Goal: Transaction & Acquisition: Book appointment/travel/reservation

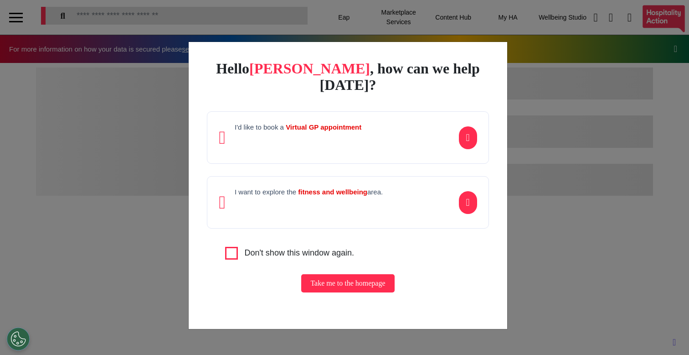
scroll to position [0, 344]
click at [138, 273] on div "Hello [PERSON_NAME] , how can we help [DATE]? I'd like to book a Virtual GP app…" at bounding box center [344, 177] width 689 height 355
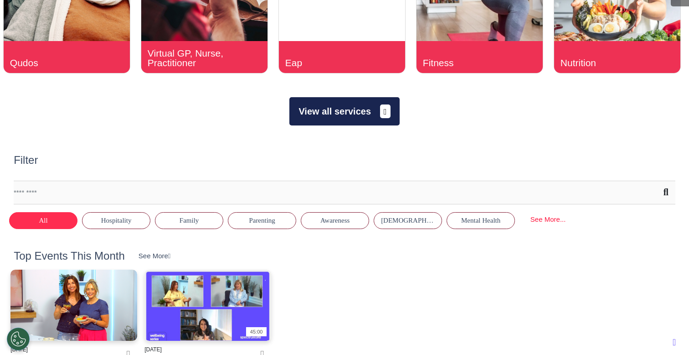
scroll to position [417, 0]
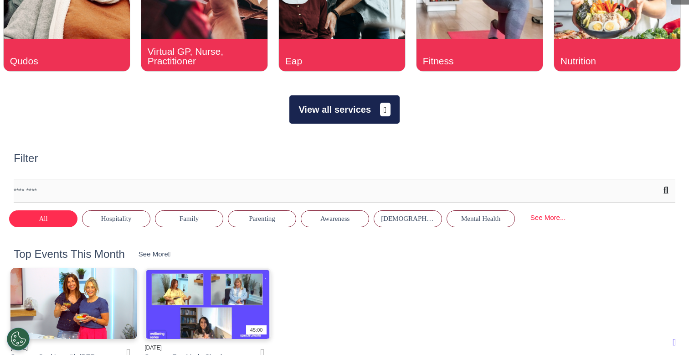
click at [347, 119] on button "View all services" at bounding box center [344, 109] width 110 height 28
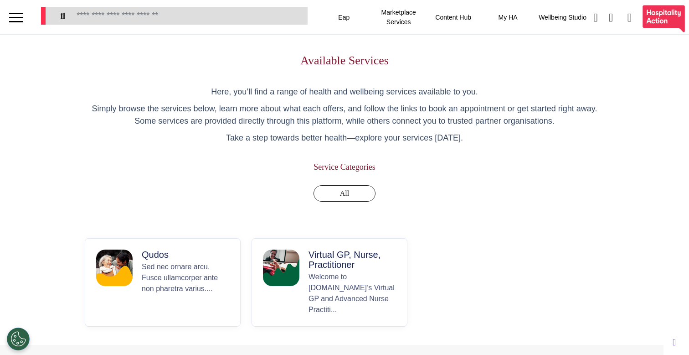
click at [357, 266] on p "Virtual GP, Nurse, Practitioner" at bounding box center [353, 259] width 88 height 20
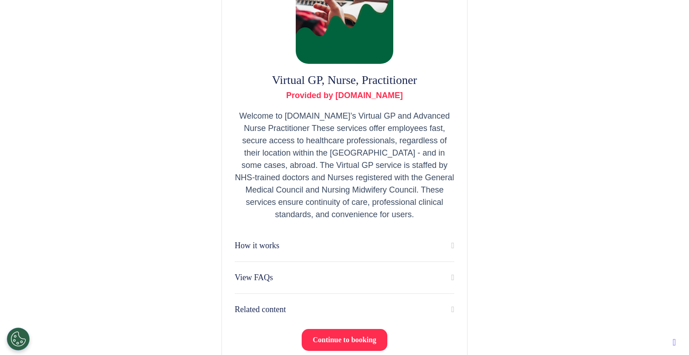
scroll to position [182, 0]
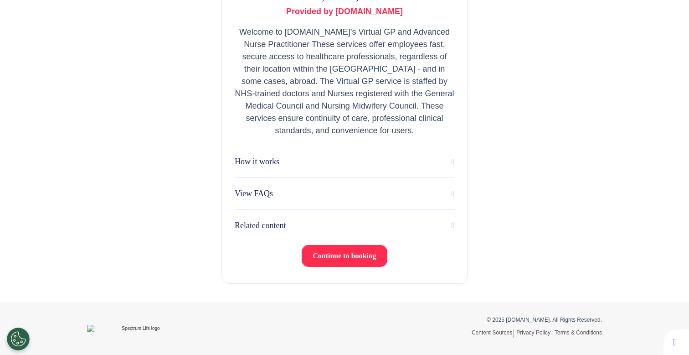
click at [353, 254] on span "Continue to booking" at bounding box center [345, 256] width 64 height 8
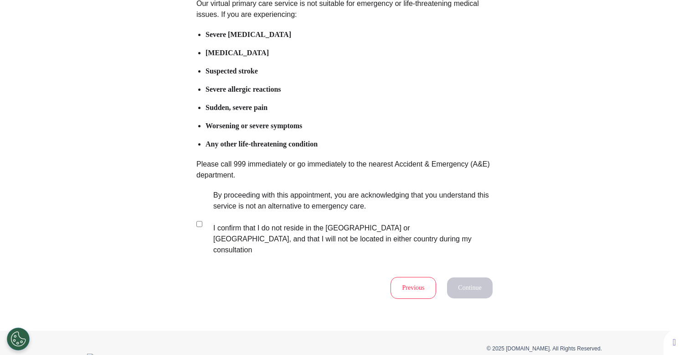
scroll to position [134, 0]
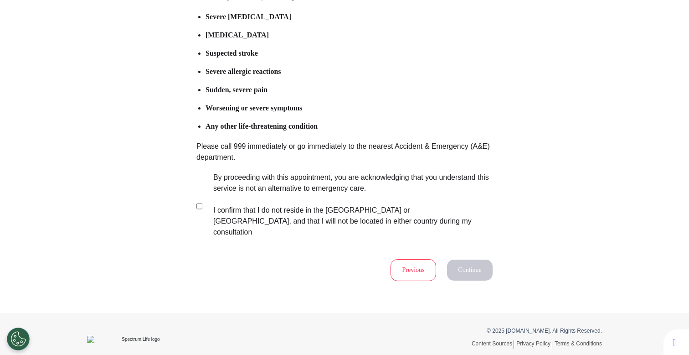
click at [319, 197] on label "By proceeding with this appointment, you are acknowledging that you understand …" at bounding box center [346, 205] width 285 height 66
click at [461, 259] on button "Continue" at bounding box center [470, 269] width 46 height 21
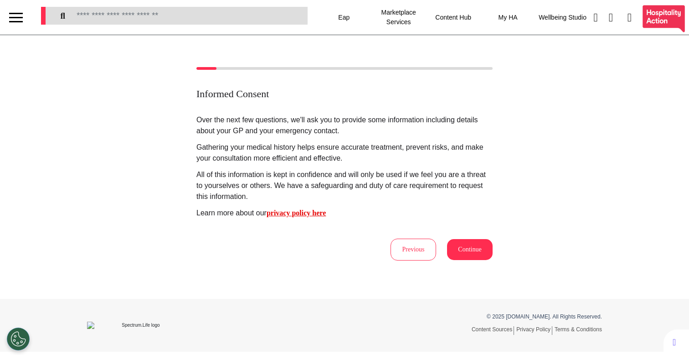
scroll to position [0, 0]
click at [473, 250] on button "Continue" at bounding box center [470, 249] width 46 height 21
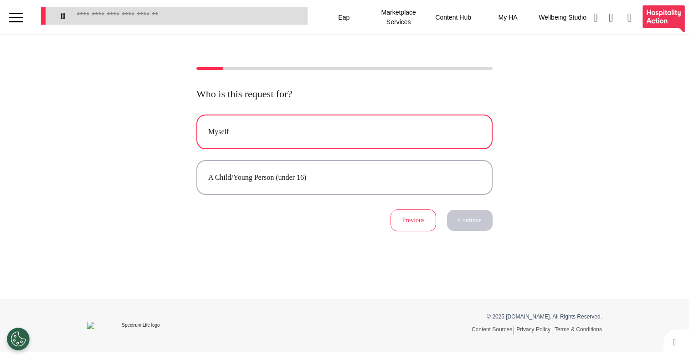
click at [371, 124] on button "Myself" at bounding box center [344, 131] width 296 height 35
click at [263, 137] on div "Myself" at bounding box center [344, 131] width 273 height 11
click at [481, 227] on button "Continue" at bounding box center [470, 220] width 46 height 21
select select "*****"
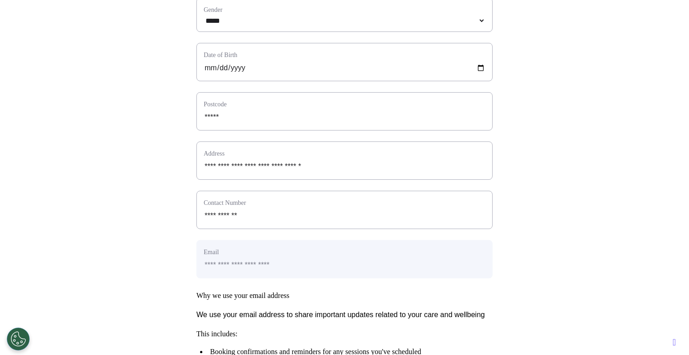
scroll to position [395, 0]
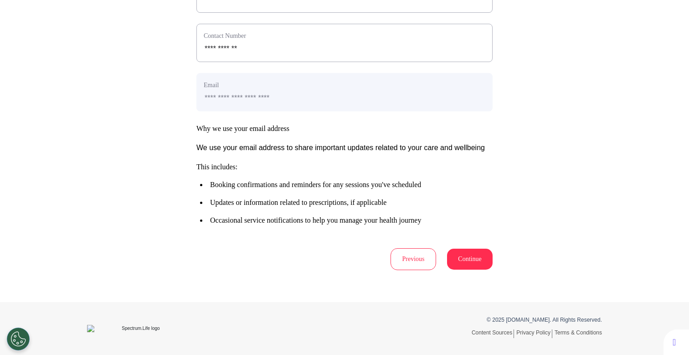
click at [473, 269] on button "Continue" at bounding box center [470, 258] width 46 height 21
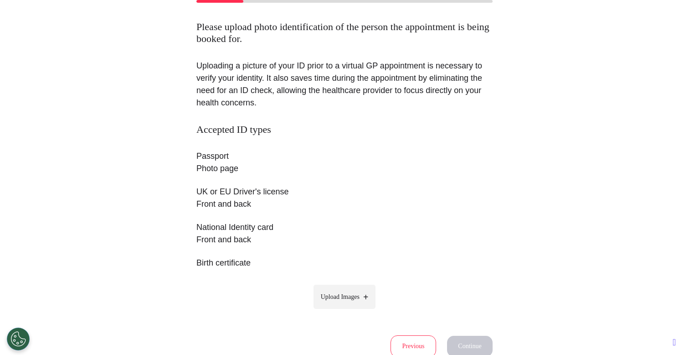
scroll to position [154, 0]
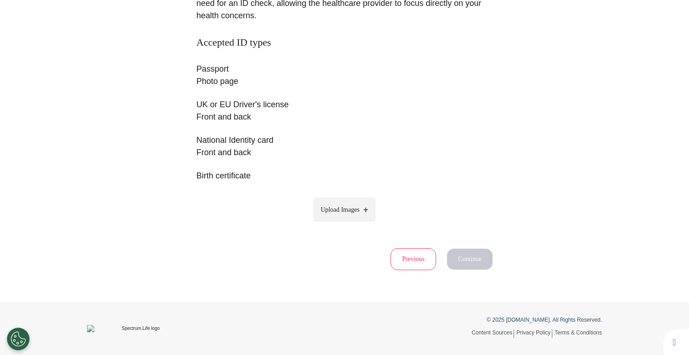
click at [350, 201] on label "Upload Images" at bounding box center [345, 209] width 62 height 24
click at [350, 224] on input "Upload Images" at bounding box center [344, 229] width 87 height 10
type input "**********"
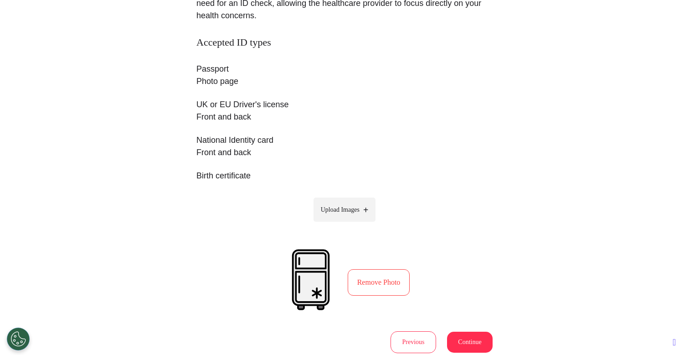
click at [459, 336] on button "Continue" at bounding box center [470, 341] width 46 height 21
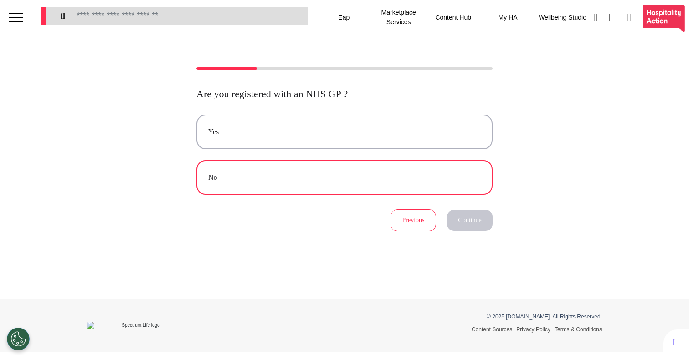
click at [442, 181] on div "No" at bounding box center [344, 177] width 273 height 11
click at [471, 221] on button "Continue" at bounding box center [470, 220] width 46 height 21
click at [461, 183] on button "No" at bounding box center [344, 177] width 296 height 35
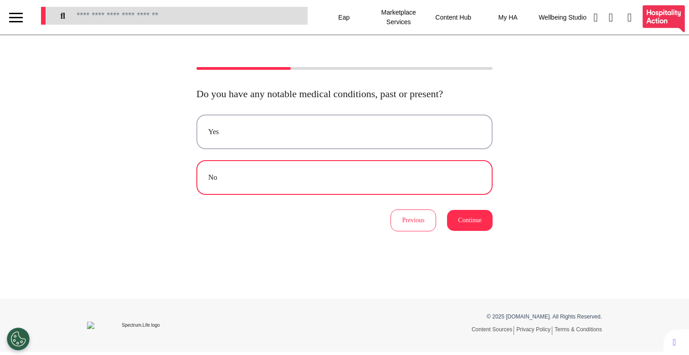
click at [466, 227] on button "Continue" at bounding box center [470, 220] width 46 height 21
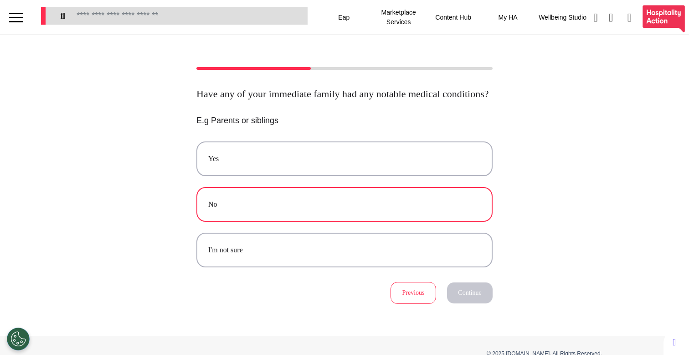
click at [468, 210] on div "No" at bounding box center [344, 204] width 273 height 11
click at [471, 294] on div "Previous Continue" at bounding box center [344, 293] width 296 height 22
click at [467, 297] on button "Continue" at bounding box center [470, 292] width 46 height 21
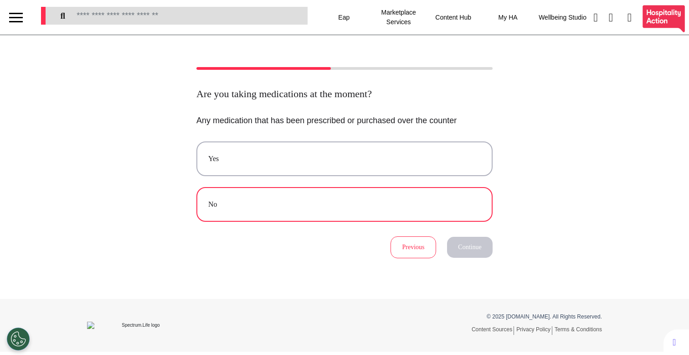
click at [413, 212] on button "No" at bounding box center [344, 204] width 296 height 35
click at [453, 241] on button "Continue" at bounding box center [470, 247] width 46 height 21
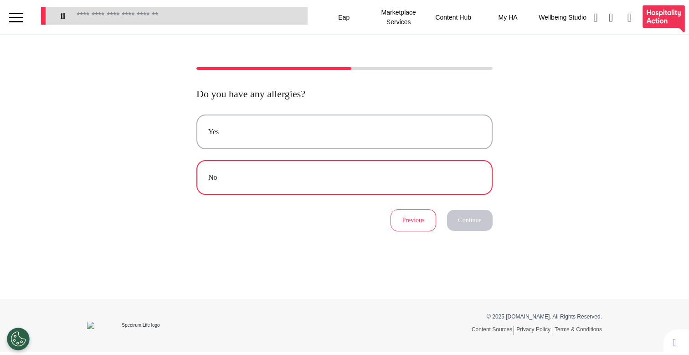
click at [451, 163] on button "No" at bounding box center [344, 177] width 296 height 35
click at [469, 220] on button "Continue" at bounding box center [470, 220] width 46 height 21
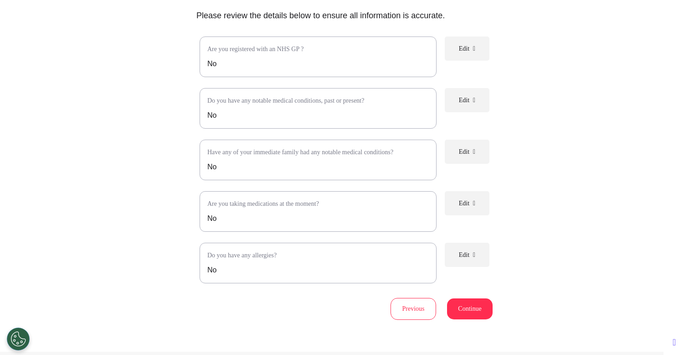
scroll to position [164, 0]
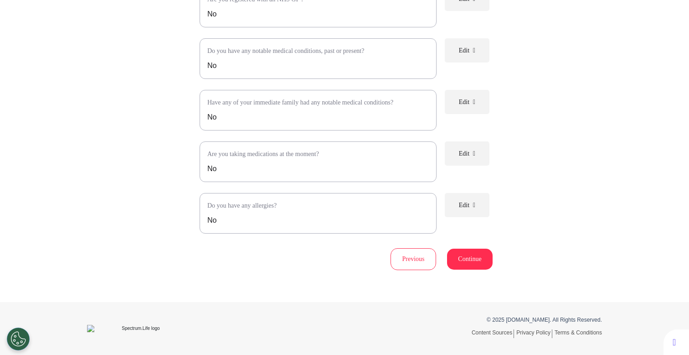
click at [467, 261] on button "Continue" at bounding box center [470, 258] width 46 height 21
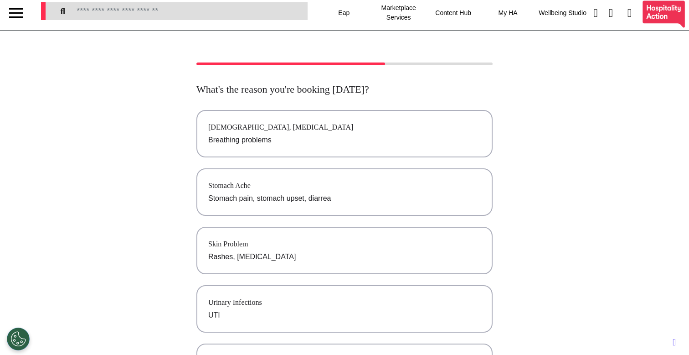
scroll to position [0, 0]
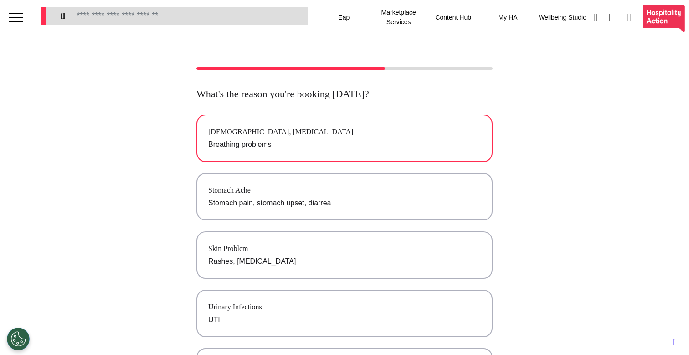
click at [303, 144] on p "Breathing problems" at bounding box center [344, 144] width 273 height 11
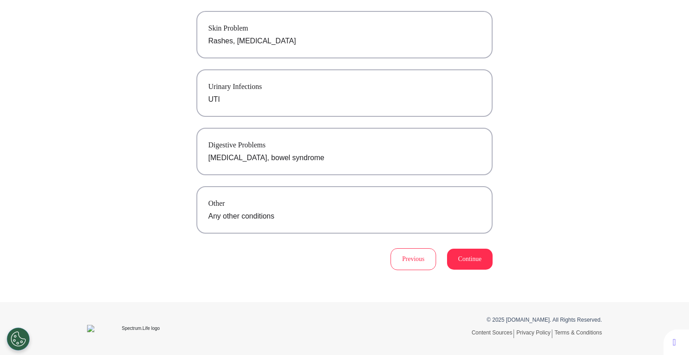
click at [464, 260] on button "Continue" at bounding box center [470, 258] width 46 height 21
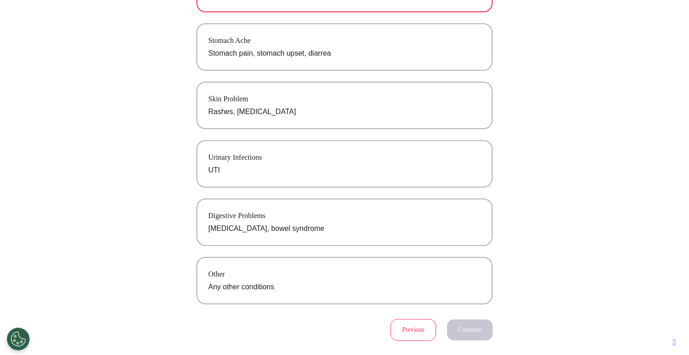
scroll to position [0, 0]
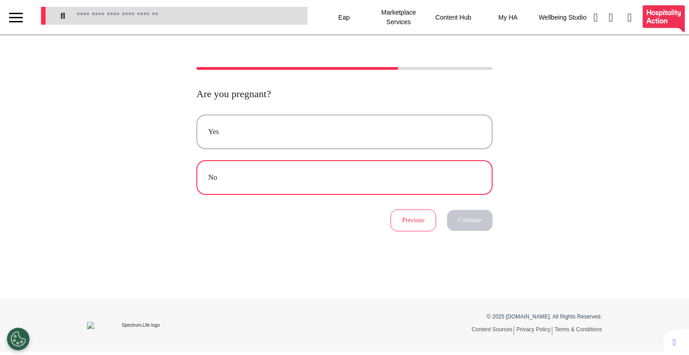
click at [418, 182] on div "No" at bounding box center [344, 177] width 273 height 11
click at [479, 228] on button "Continue" at bounding box center [470, 220] width 46 height 21
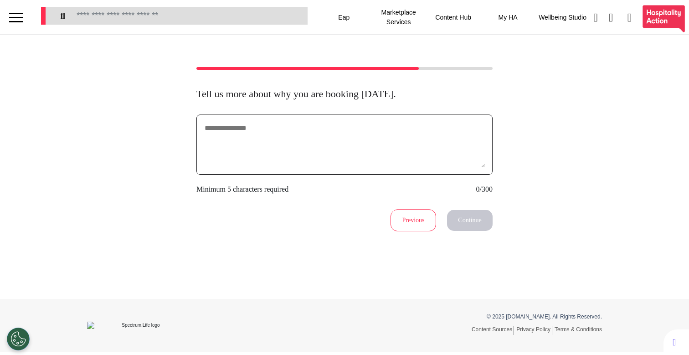
click at [347, 139] on textarea at bounding box center [345, 145] width 282 height 46
type textarea "*******"
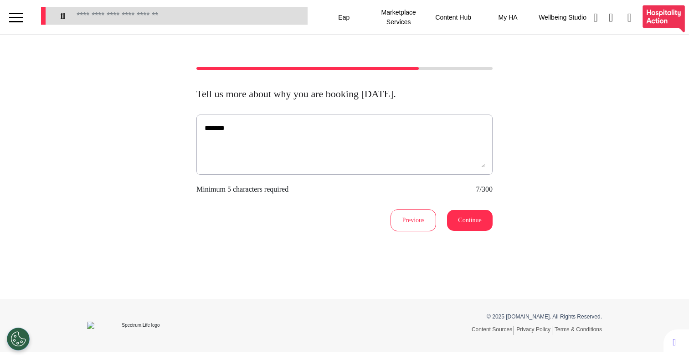
click at [475, 228] on button "Continue" at bounding box center [470, 220] width 46 height 21
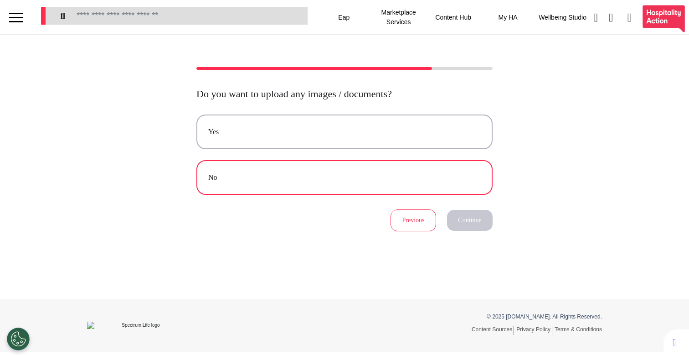
click at [332, 179] on div "No" at bounding box center [344, 177] width 273 height 11
click at [466, 221] on button "Continue" at bounding box center [470, 220] width 46 height 21
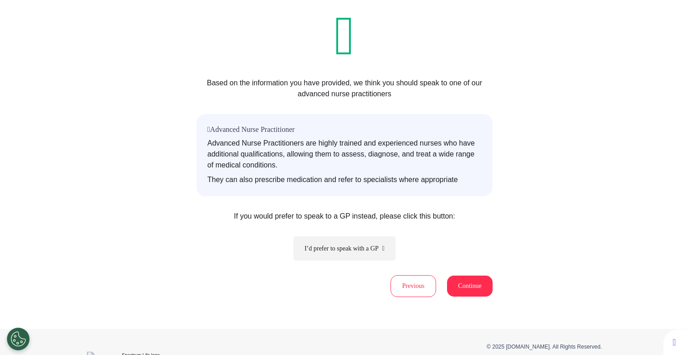
scroll to position [107, 0]
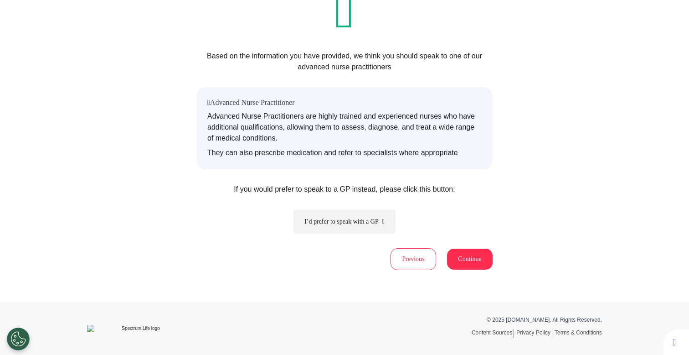
click at [470, 259] on button "Continue" at bounding box center [470, 258] width 46 height 21
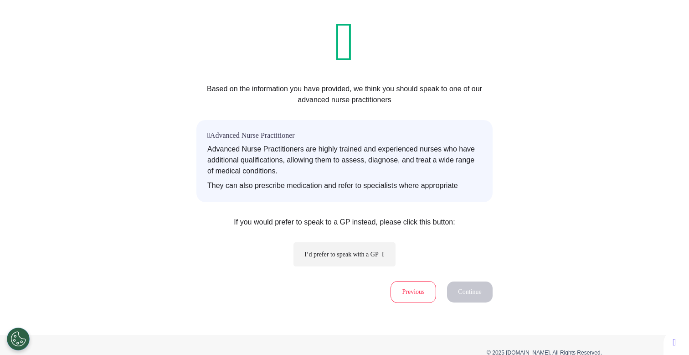
scroll to position [0, 0]
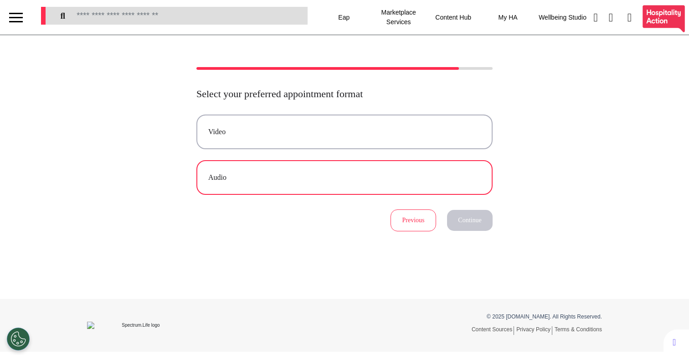
click at [434, 186] on button "Audio" at bounding box center [344, 177] width 296 height 35
click at [478, 220] on button "Continue" at bounding box center [470, 220] width 46 height 21
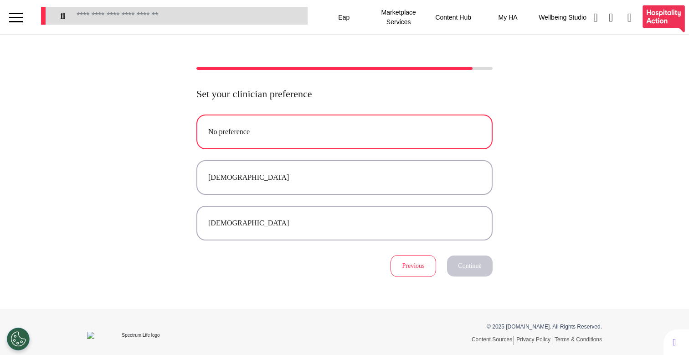
click at [348, 141] on button "No preference" at bounding box center [344, 131] width 296 height 35
click at [474, 264] on button "Continue" at bounding box center [470, 265] width 46 height 21
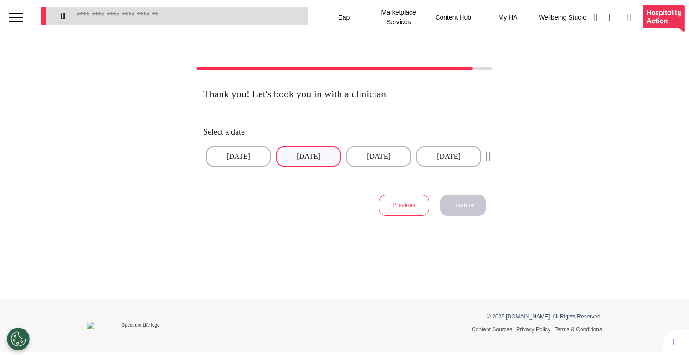
click at [300, 153] on button "[DATE]" at bounding box center [308, 156] width 65 height 20
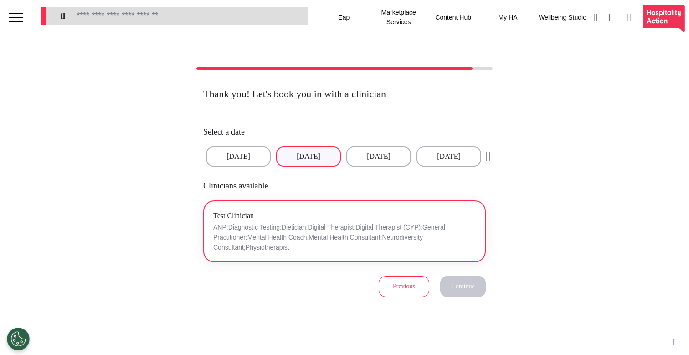
click at [324, 219] on div "Test Clinician ANP;Diagnostic Testing;Dietician;Digital Therapist;Digital Thera…" at bounding box center [344, 231] width 263 height 42
click at [461, 284] on span "Continue" at bounding box center [462, 286] width 23 height 7
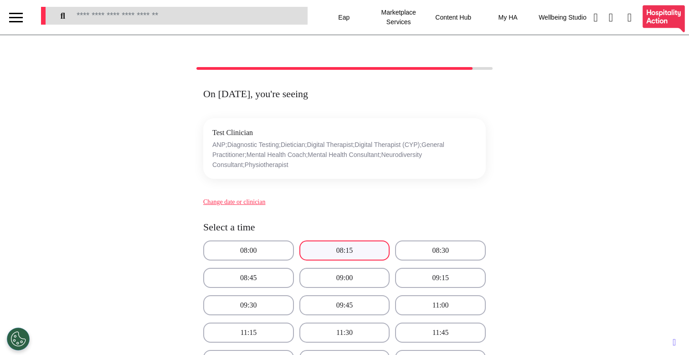
click at [355, 249] on button "08:15" at bounding box center [344, 250] width 91 height 20
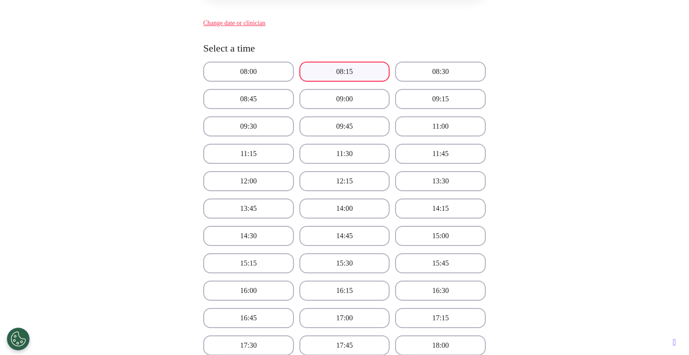
scroll to position [438, 0]
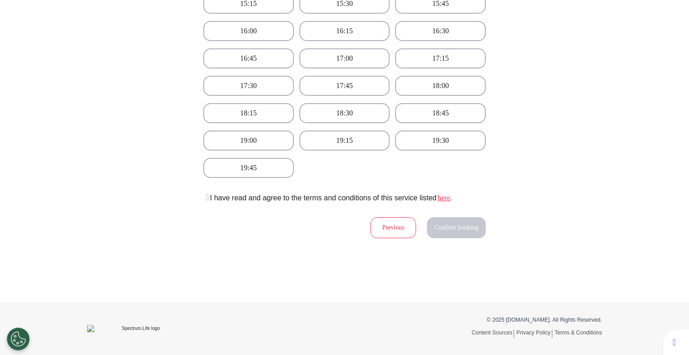
click at [206, 201] on icon at bounding box center [205, 196] width 5 height 9
click at [458, 225] on span "Confirm booking" at bounding box center [456, 227] width 44 height 7
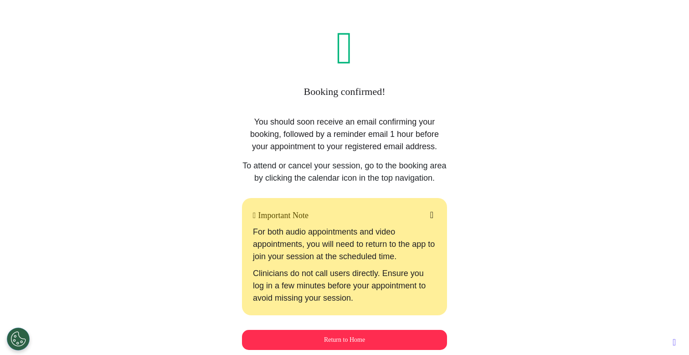
scroll to position [0, 0]
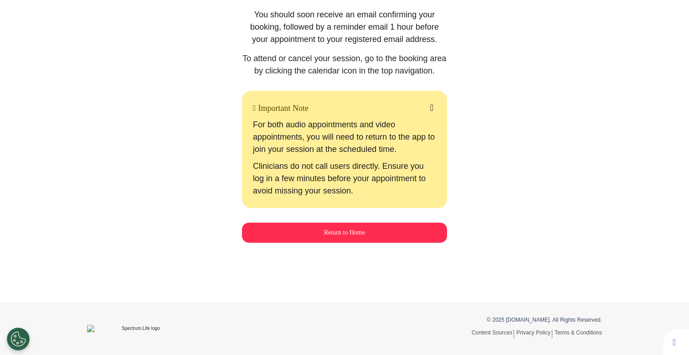
click at [364, 235] on button "Return to Home" at bounding box center [344, 232] width 205 height 20
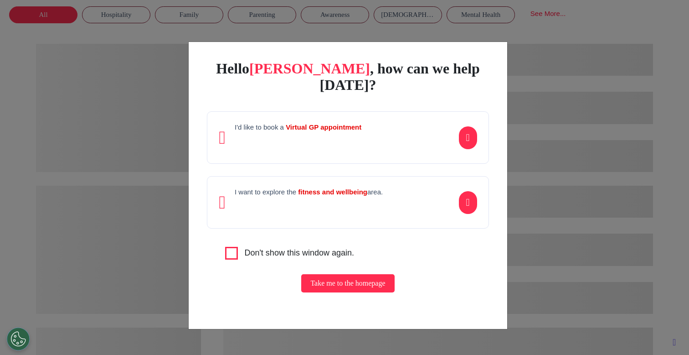
scroll to position [0, 344]
click at [577, 201] on div "Hello Ahmed , how can we help today? I'd like to book a Virtual GP appointment …" at bounding box center [344, 177] width 689 height 355
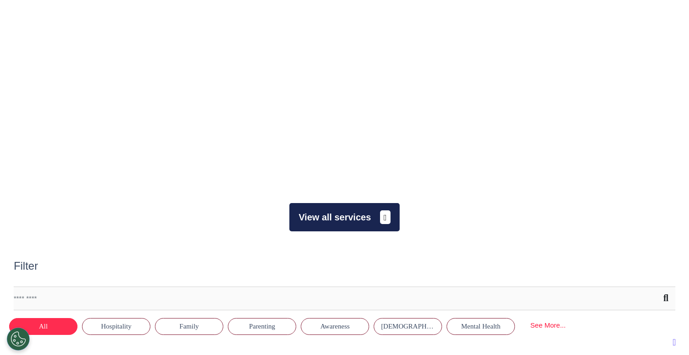
scroll to position [220, 0]
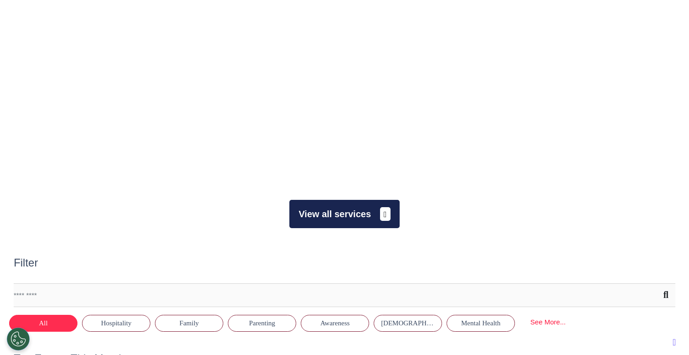
click at [352, 218] on button "View all services" at bounding box center [344, 214] width 110 height 28
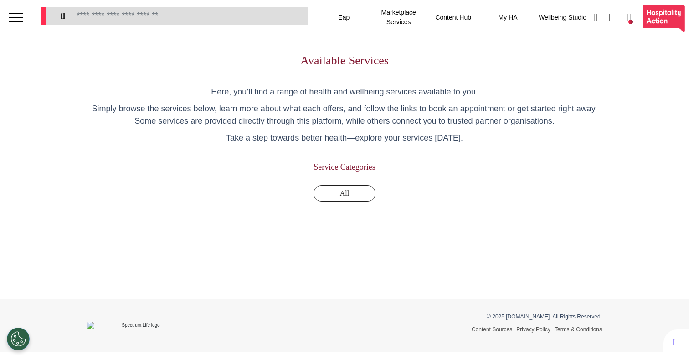
click at [352, 219] on div "Available Services Here, you’ll find a range of health and wellbeing services a…" at bounding box center [344, 145] width 533 height 185
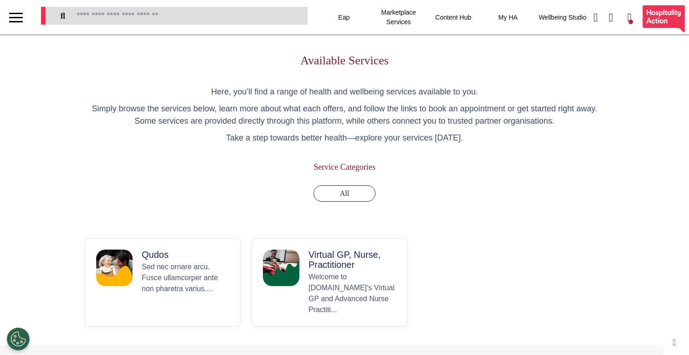
click at [331, 267] on p "Virtual GP, Nurse, Practitioner" at bounding box center [353, 259] width 88 height 20
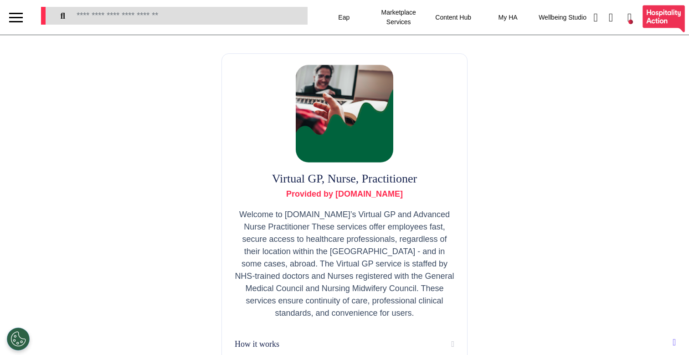
scroll to position [182, 0]
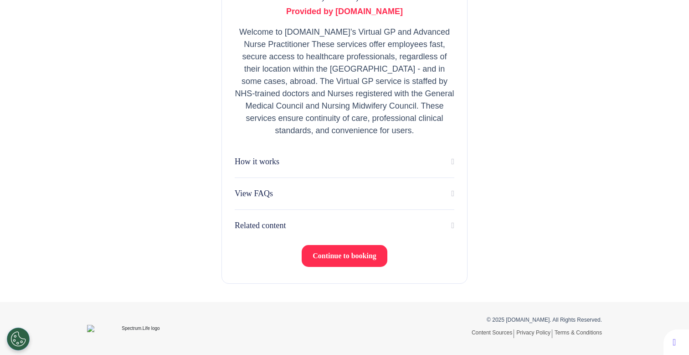
click at [337, 263] on button "Continue to booking" at bounding box center [345, 256] width 86 height 22
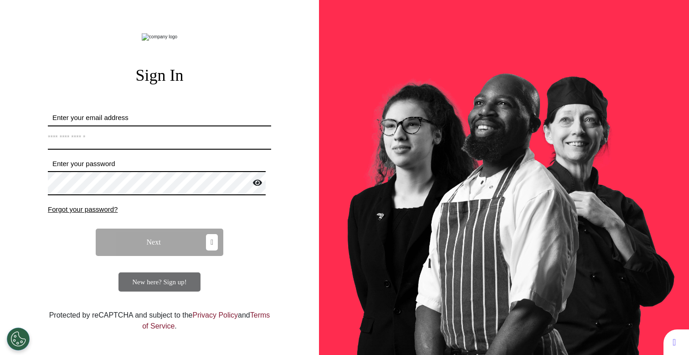
click at [175, 150] on input "Enter your email address" at bounding box center [159, 137] width 223 height 24
type input "**********"
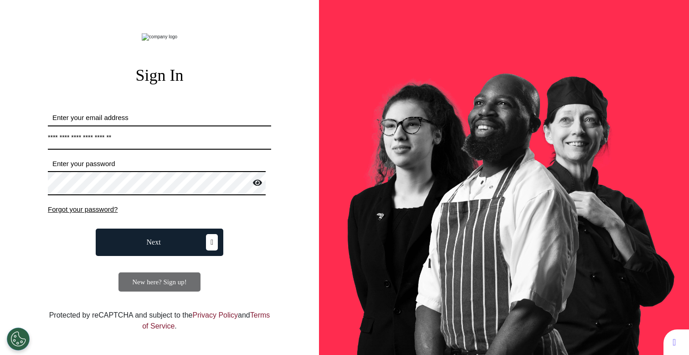
click at [254, 186] on icon at bounding box center [257, 182] width 9 height 8
click at [183, 256] on button "Next" at bounding box center [160, 241] width 128 height 27
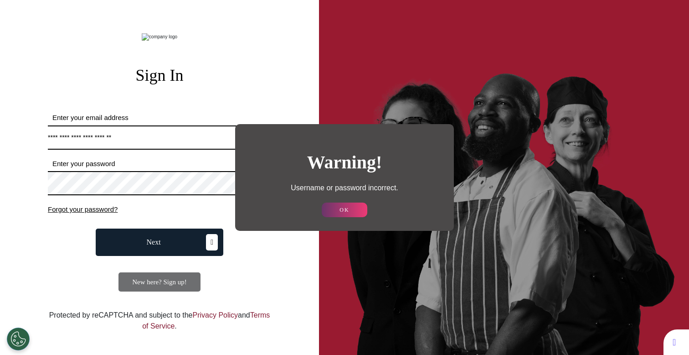
click at [354, 211] on button "OK" at bounding box center [345, 209] width 46 height 15
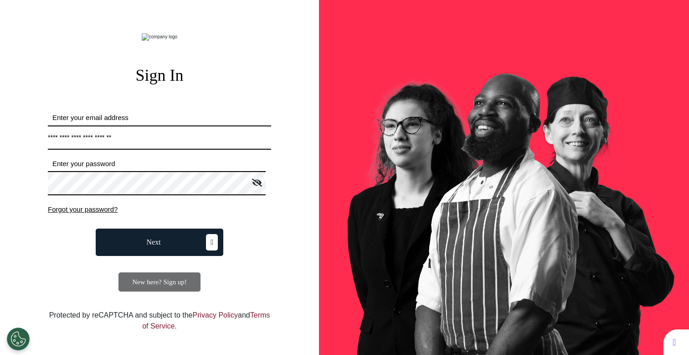
click at [194, 123] on label "Enter your email address" at bounding box center [159, 118] width 223 height 10
click at [194, 141] on input "**********" at bounding box center [159, 137] width 223 height 24
click at [191, 150] on input "**********" at bounding box center [159, 137] width 223 height 24
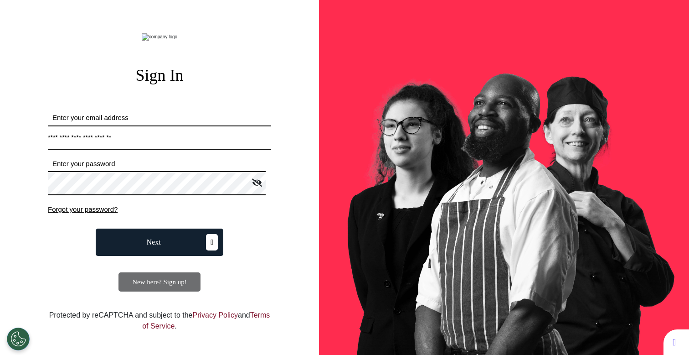
click at [191, 150] on input "**********" at bounding box center [159, 137] width 223 height 24
click at [145, 256] on button "Next" at bounding box center [160, 241] width 128 height 27
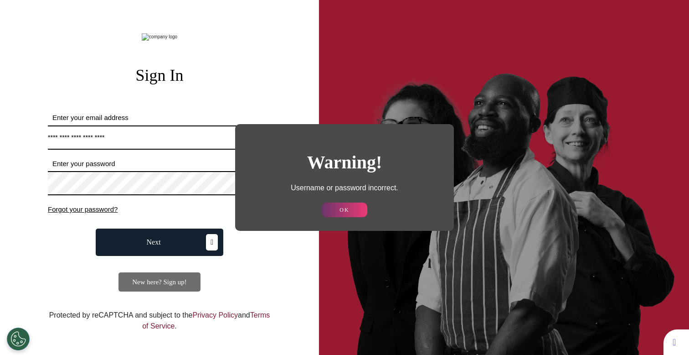
click at [338, 213] on button "OK" at bounding box center [345, 209] width 46 height 15
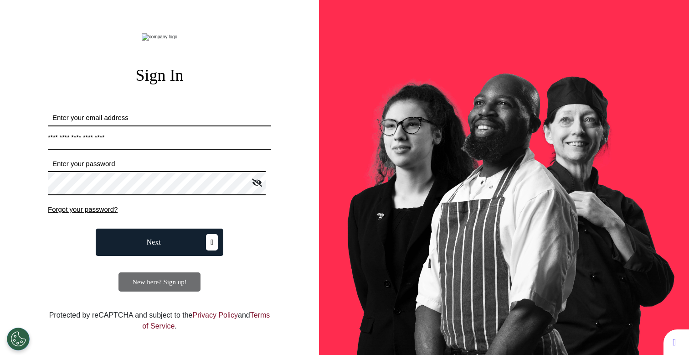
click at [160, 150] on input "**********" at bounding box center [159, 137] width 223 height 24
type input "**********"
click at [143, 256] on button "Next" at bounding box center [160, 241] width 128 height 27
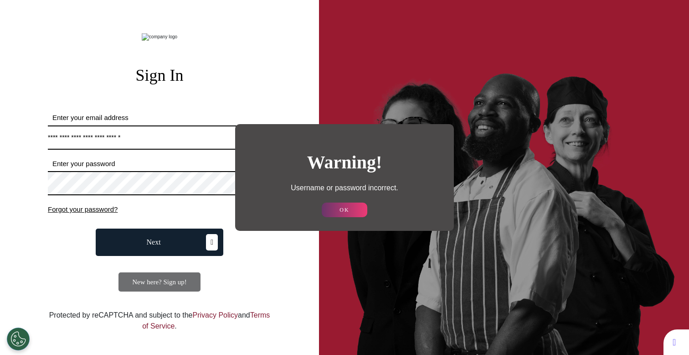
click at [355, 206] on button "OK" at bounding box center [345, 209] width 46 height 15
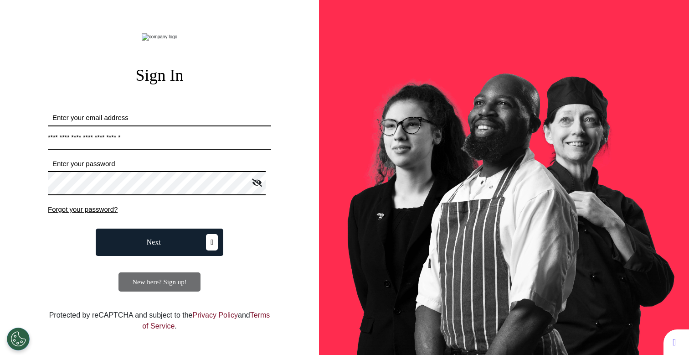
click at [175, 285] on span "New here? Sign up!" at bounding box center [159, 281] width 55 height 7
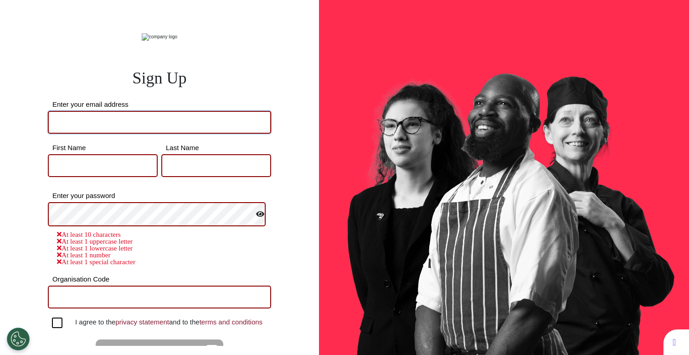
click at [188, 134] on input "Enter your email address" at bounding box center [159, 122] width 223 height 23
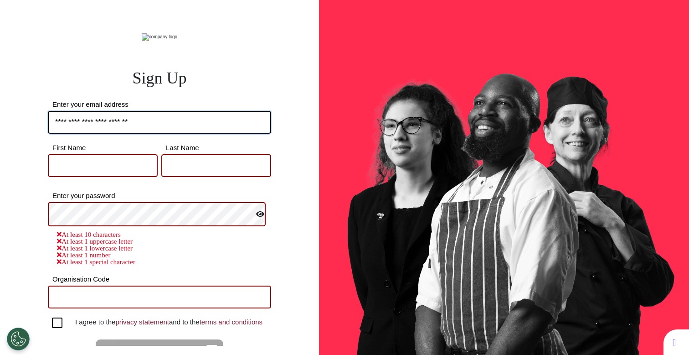
type input "**********"
type input "*****"
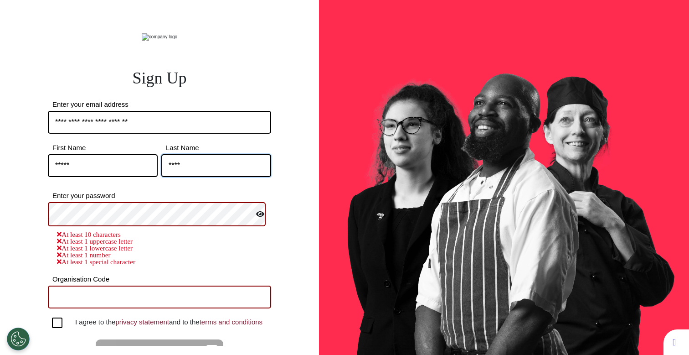
type input "****"
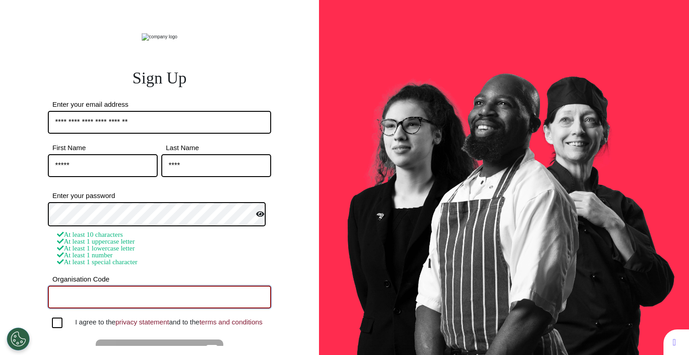
click at [126, 308] on input "Organisation Code" at bounding box center [159, 296] width 223 height 23
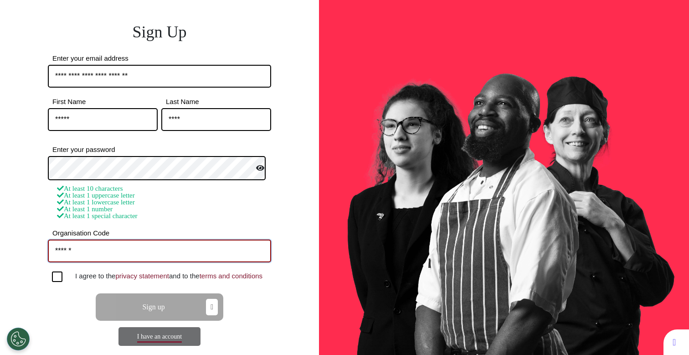
scroll to position [57, 0]
type input "******"
click at [57, 282] on div at bounding box center [57, 276] width 10 height 10
click at [269, 277] on div "**********" at bounding box center [159, 185] width 315 height 319
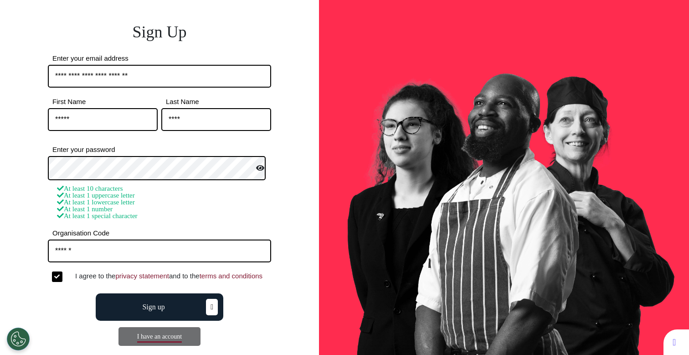
click at [175, 306] on button "Sign up" at bounding box center [160, 306] width 128 height 27
click at [192, 250] on input "******" at bounding box center [159, 250] width 223 height 23
click at [182, 305] on button "Sign up" at bounding box center [160, 306] width 128 height 27
click at [209, 209] on div "At least 10 characters At least 1 uppercase letter At least 1 lowercase letter …" at bounding box center [159, 202] width 223 height 34
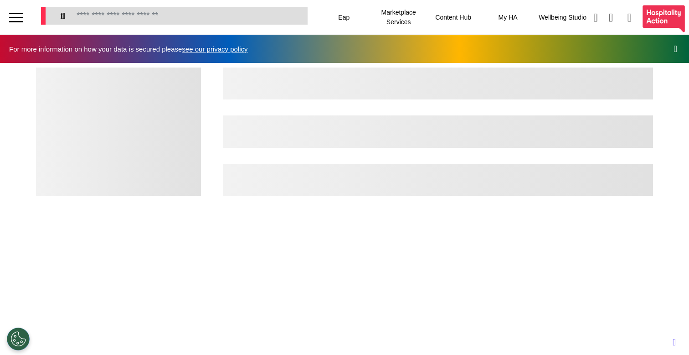
scroll to position [0, 344]
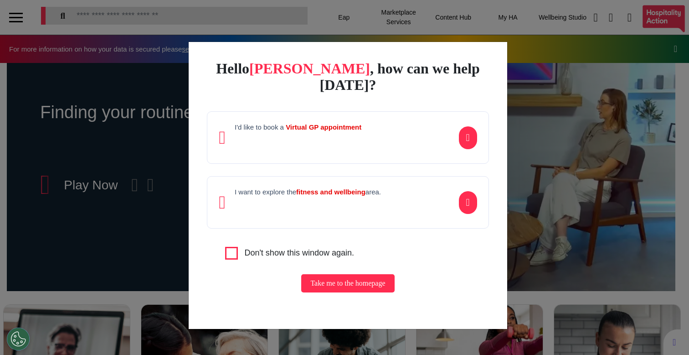
click at [59, 196] on div "Hello [PERSON_NAME] , how can we help [DATE]? I'd like to book a Virtual GP app…" at bounding box center [344, 177] width 689 height 355
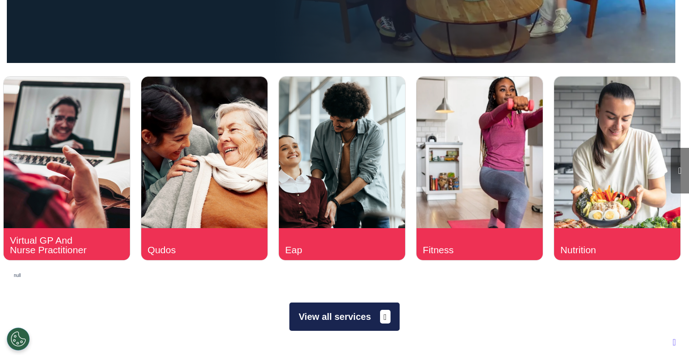
scroll to position [495, 0]
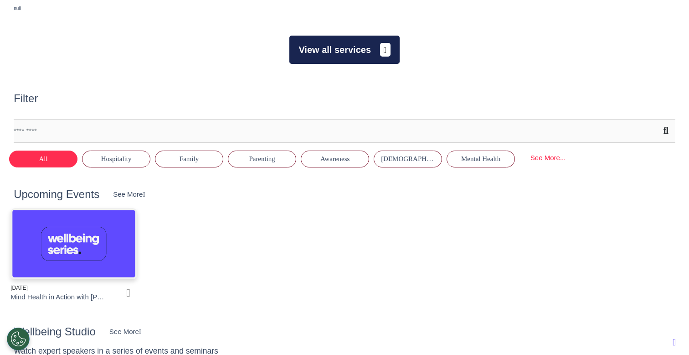
click at [354, 55] on button "View all services" at bounding box center [344, 50] width 110 height 28
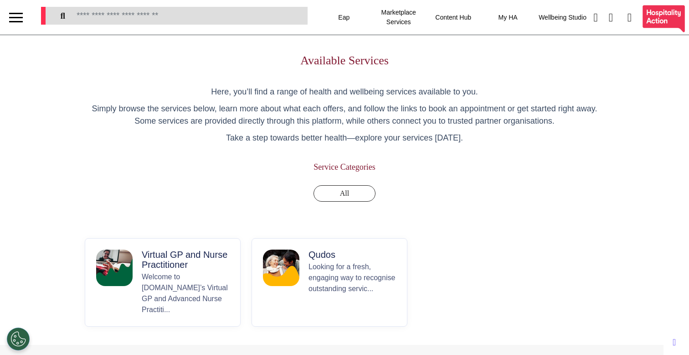
click at [178, 274] on p "Welcome to [DOMAIN_NAME]’s Virtual GP and Advanced Nurse Practiti..." at bounding box center [186, 293] width 88 height 44
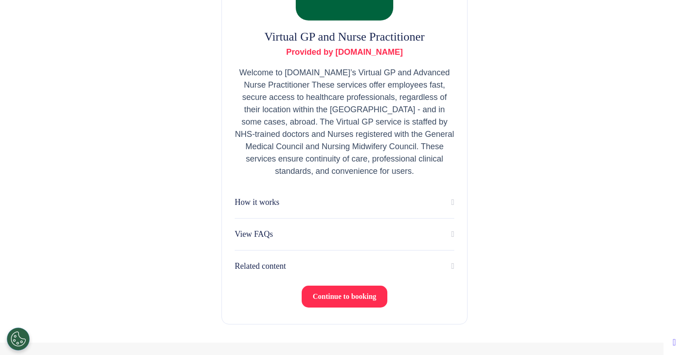
scroll to position [182, 0]
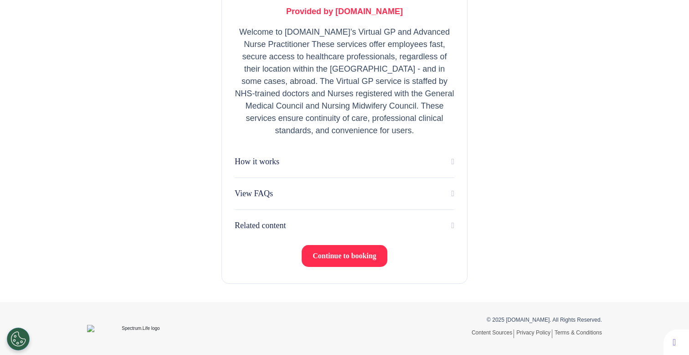
click at [368, 255] on span "Continue to booking" at bounding box center [345, 256] width 64 height 8
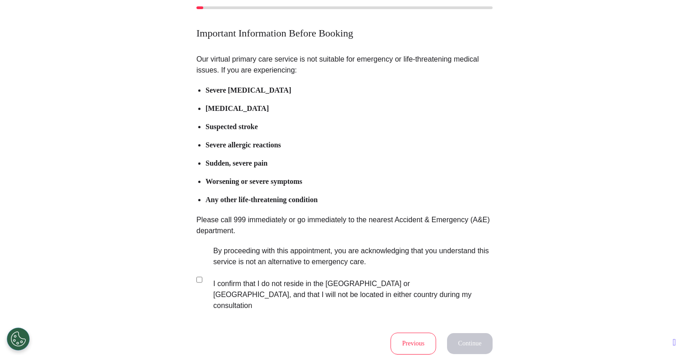
scroll to position [77, 0]
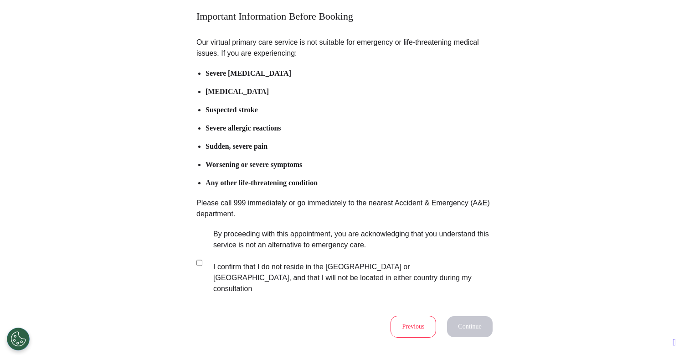
click at [303, 238] on label "By proceeding with this appointment, you are acknowledging that you understand …" at bounding box center [346, 261] width 285 height 66
click at [455, 319] on button "Continue" at bounding box center [470, 326] width 46 height 21
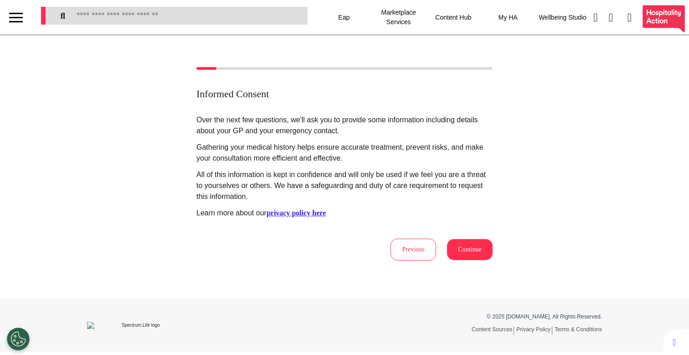
click at [466, 249] on button "Continue" at bounding box center [470, 249] width 46 height 21
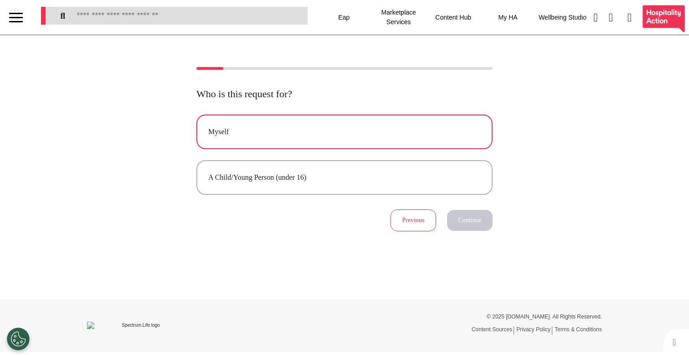
click at [347, 134] on div "Myself" at bounding box center [344, 131] width 273 height 11
click at [471, 224] on button "Continue" at bounding box center [470, 220] width 46 height 21
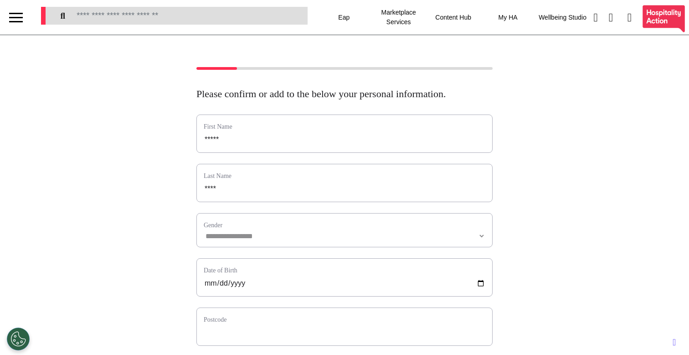
click at [267, 243] on div "**********" at bounding box center [344, 230] width 296 height 34
click at [262, 240] on select "**********" at bounding box center [345, 236] width 282 height 8
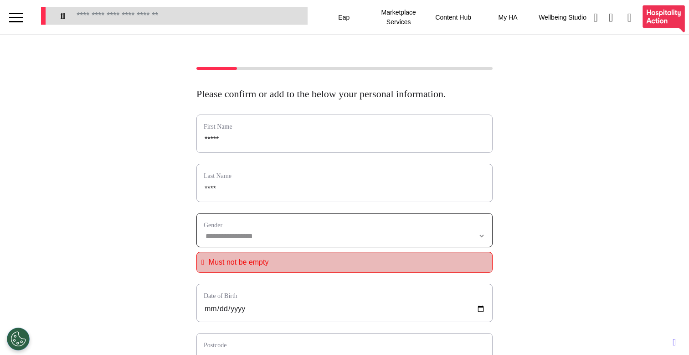
select select "******"
click at [204, 240] on select "**********" at bounding box center [345, 236] width 282 height 8
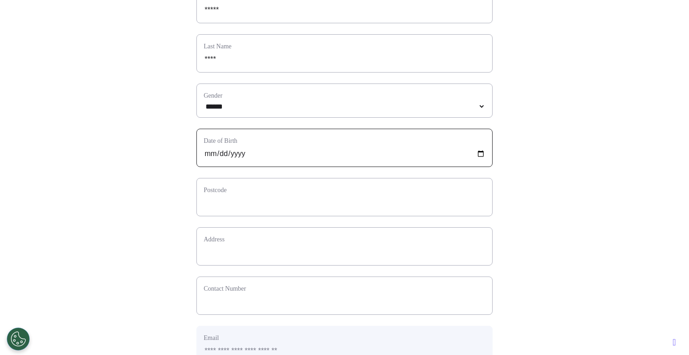
click at [206, 160] on input "date" at bounding box center [345, 154] width 282 height 12
click at [243, 211] on div "Postcode" at bounding box center [344, 197] width 296 height 38
click at [243, 209] on input "text" at bounding box center [345, 203] width 282 height 12
type input "*"
select select
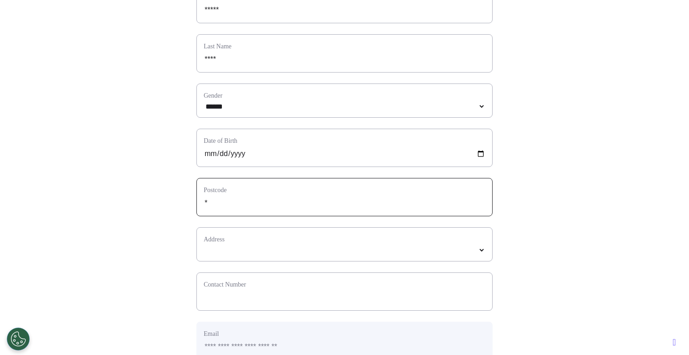
type input "**"
select select
type input "***"
select select
type input "****"
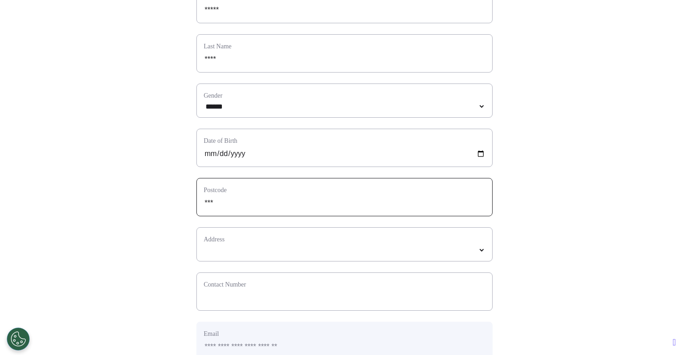
select select
type input "*****"
select select
type input "*****"
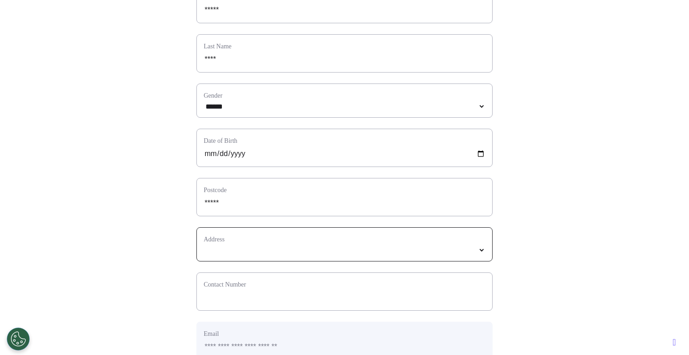
click at [352, 254] on select "*****" at bounding box center [345, 250] width 282 height 8
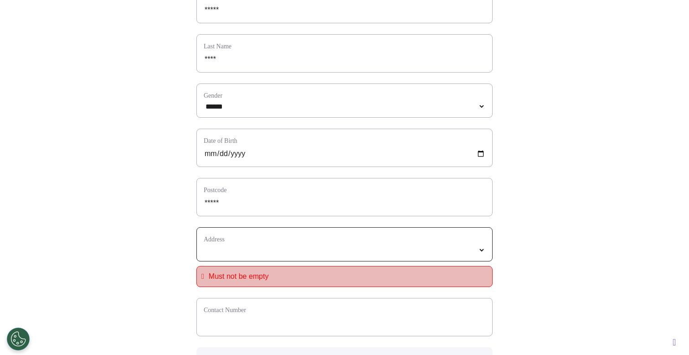
select select
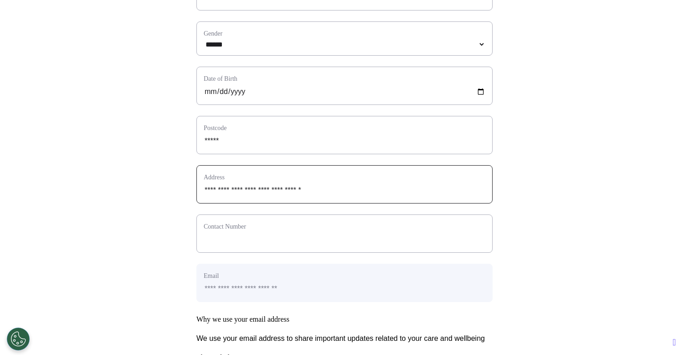
scroll to position [192, 0]
click at [292, 245] on input "phone" at bounding box center [345, 239] width 282 height 12
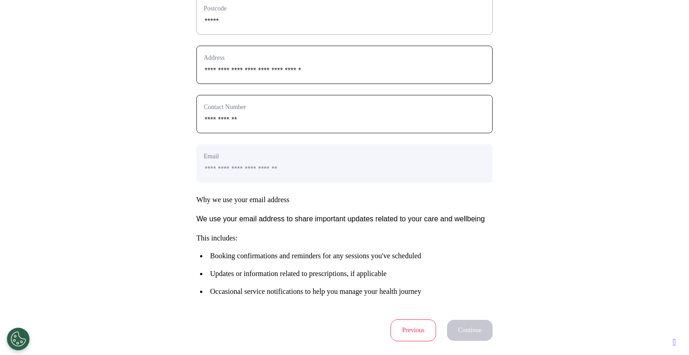
scroll to position [408, 0]
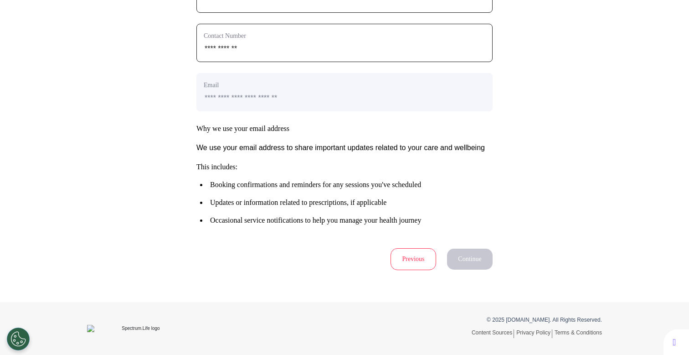
type input "**********"
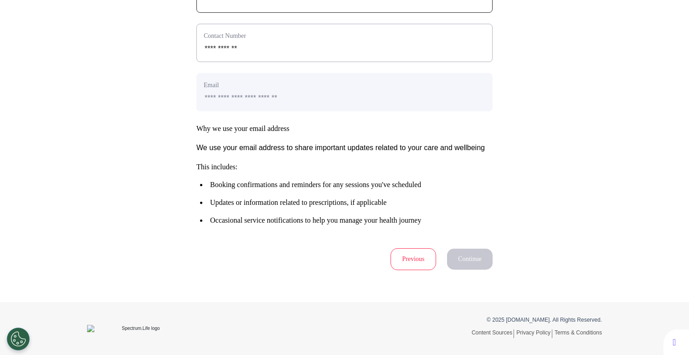
click at [400, 195] on h3 "This includes: Booking confirmations and reminders for any sessions you've sche…" at bounding box center [344, 193] width 296 height 62
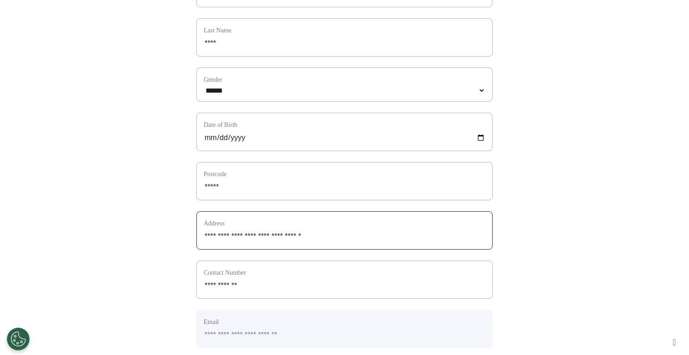
scroll to position [152, 0]
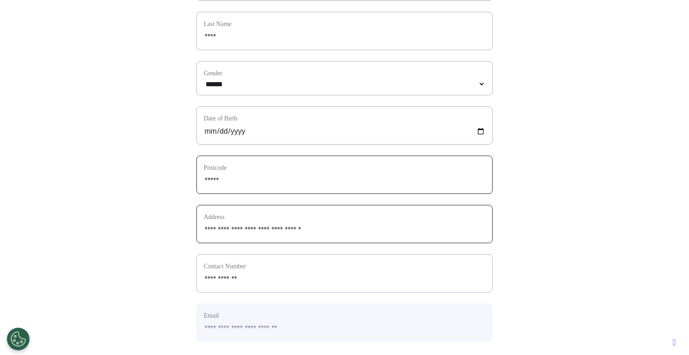
click at [387, 186] on input "*****" at bounding box center [345, 181] width 282 height 12
type input "*"
select select
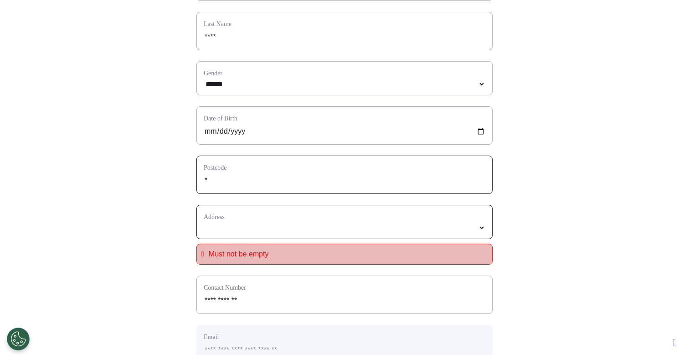
type input "**"
select select
type input "***"
select select
type input "****"
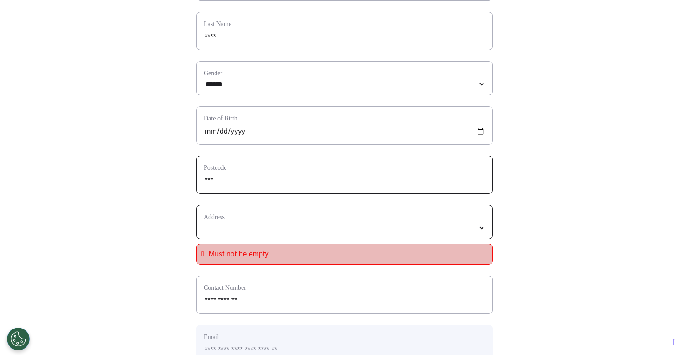
select select
type input "*****"
select select
type input "*****"
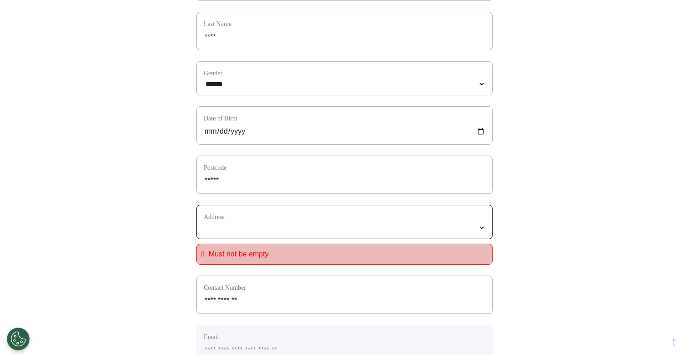
click at [345, 232] on select "*****" at bounding box center [345, 228] width 282 height 8
select select
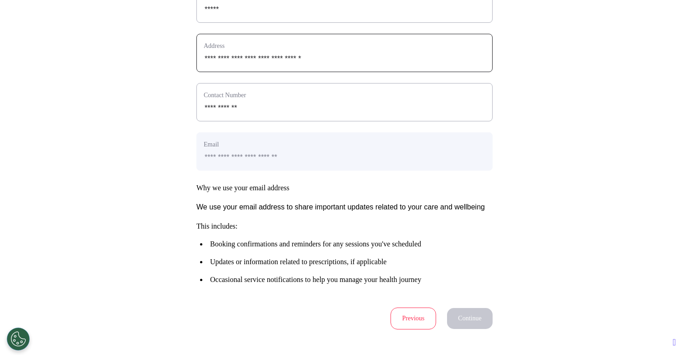
scroll to position [321, 0]
click at [324, 115] on input "phone" at bounding box center [345, 109] width 282 height 12
type input "**********"
click at [333, 172] on div "**********" at bounding box center [344, 153] width 296 height 38
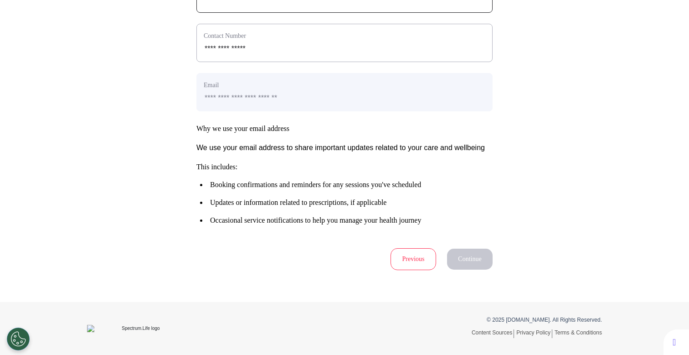
scroll to position [0, 0]
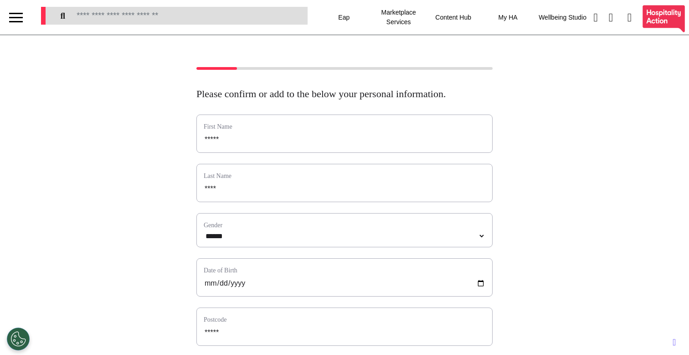
click at [292, 230] on label "Gender" at bounding box center [345, 225] width 282 height 10
click at [285, 240] on select "**********" at bounding box center [345, 236] width 282 height 8
select select "**********"
click at [204, 240] on select "**********" at bounding box center [345, 236] width 282 height 8
click at [279, 195] on input "****" at bounding box center [345, 189] width 282 height 12
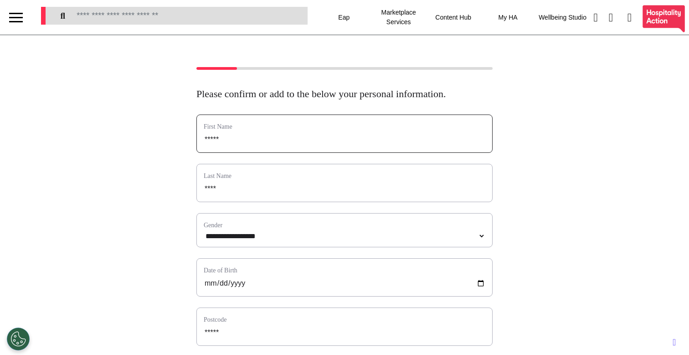
click at [289, 145] on input "*****" at bounding box center [345, 140] width 282 height 12
click at [264, 195] on input "****" at bounding box center [345, 189] width 282 height 12
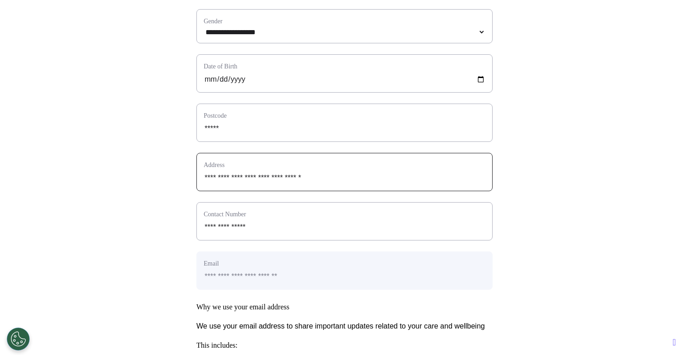
scroll to position [408, 0]
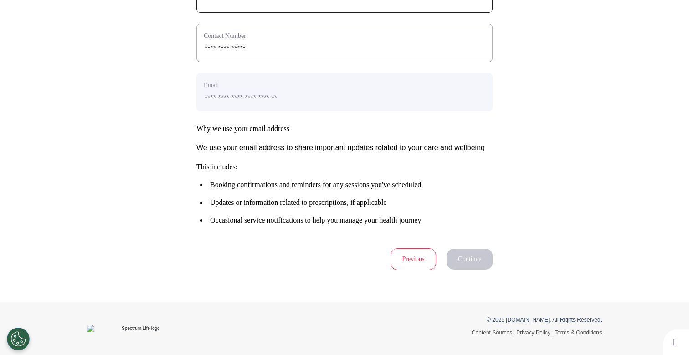
click at [323, 124] on h3 "Why we use your email address" at bounding box center [344, 128] width 296 height 9
click at [306, 45] on div "Contact Number" at bounding box center [344, 43] width 296 height 38
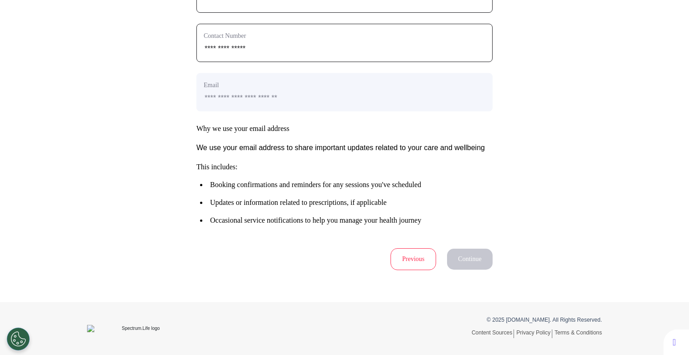
click at [311, 43] on input "phone" at bounding box center [345, 49] width 282 height 12
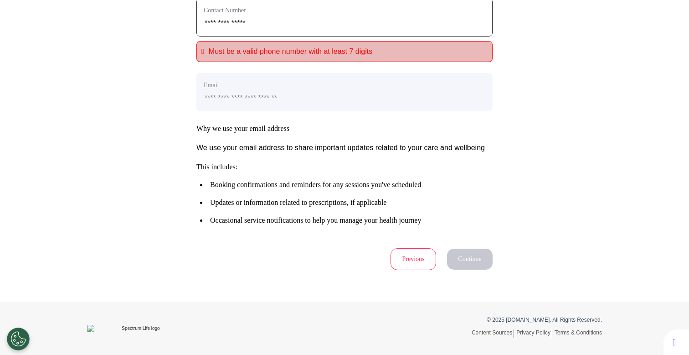
type input "**********"
click at [317, 151] on p "Why we use your email address We use your email address to share important upda…" at bounding box center [344, 174] width 296 height 100
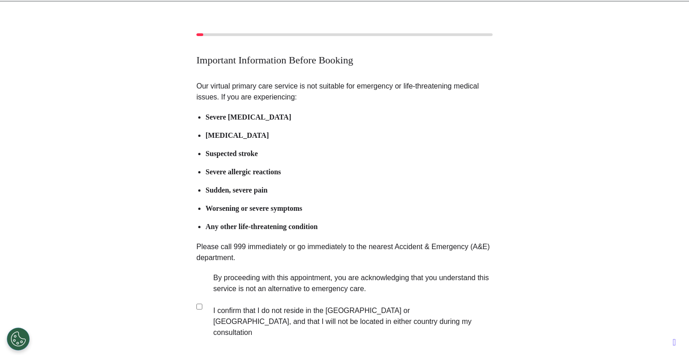
scroll to position [134, 0]
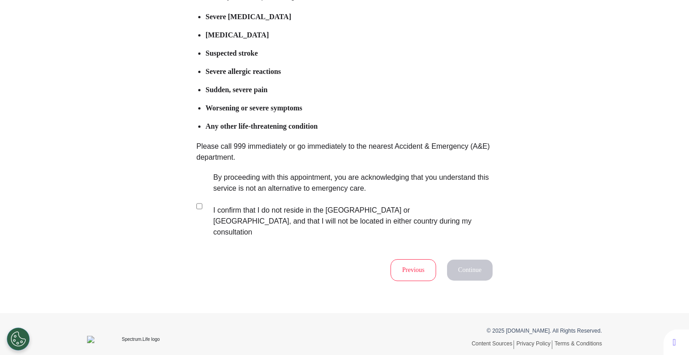
click at [306, 204] on label "By proceeding with this appointment, you are acknowledging that you understand …" at bounding box center [346, 205] width 285 height 66
click at [470, 260] on button "Continue" at bounding box center [470, 269] width 46 height 21
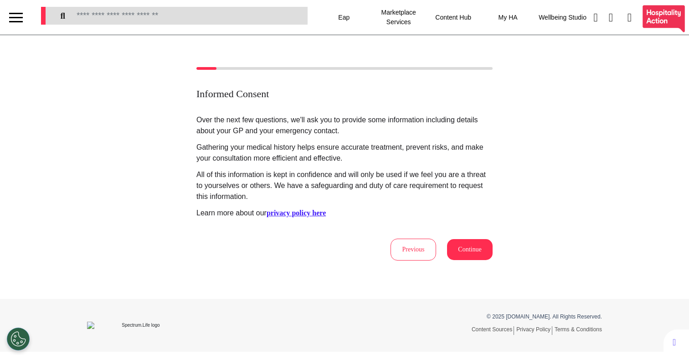
click at [467, 258] on button "Continue" at bounding box center [470, 249] width 46 height 21
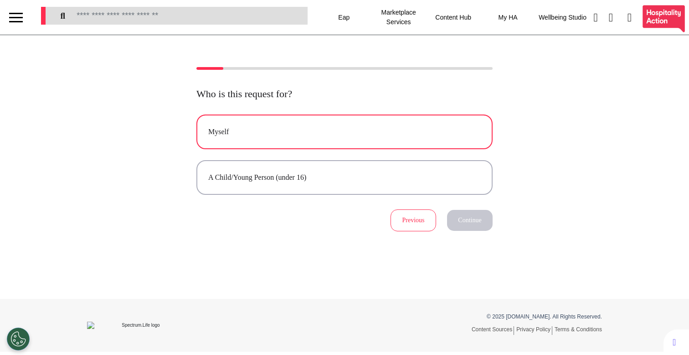
click at [351, 137] on div "Myself" at bounding box center [344, 131] width 273 height 11
click at [474, 221] on button "Continue" at bounding box center [470, 220] width 46 height 21
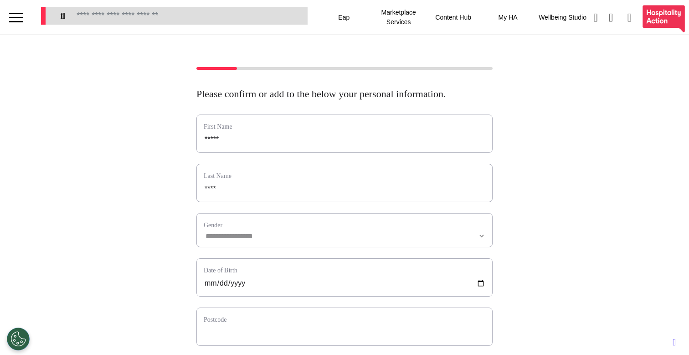
scroll to position [2, 0]
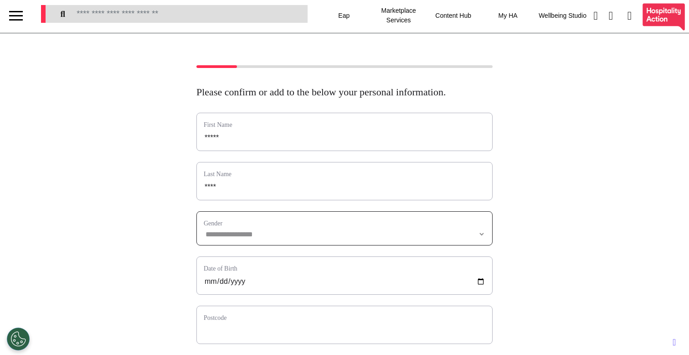
click at [261, 238] on select "**********" at bounding box center [345, 234] width 282 height 8
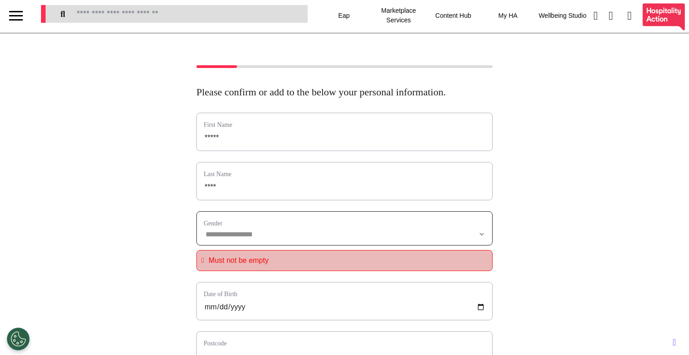
select select "******"
click at [204, 238] on select "**********" at bounding box center [345, 234] width 282 height 8
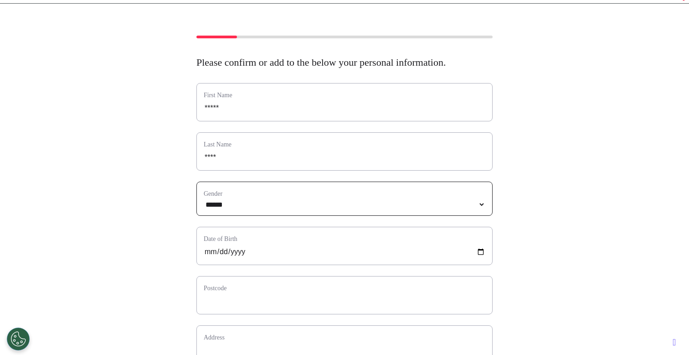
scroll to position [154, 0]
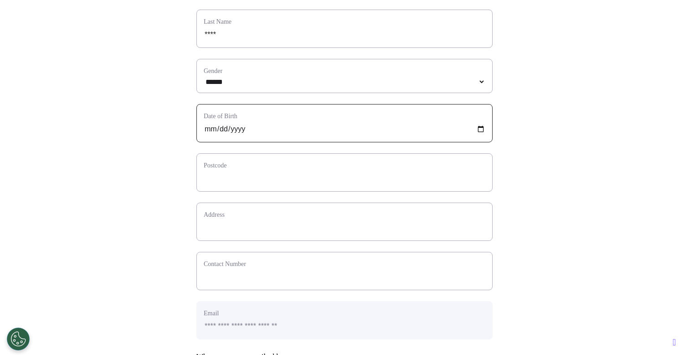
click at [207, 135] on input "date" at bounding box center [345, 129] width 282 height 12
type input "**********"
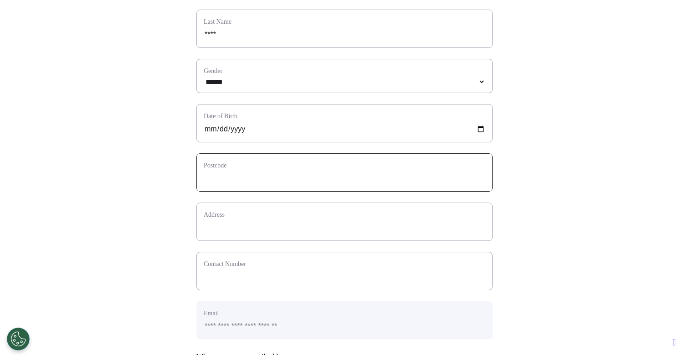
click at [237, 184] on input "text" at bounding box center [345, 178] width 282 height 12
type input "*"
select select
type input "**"
select select
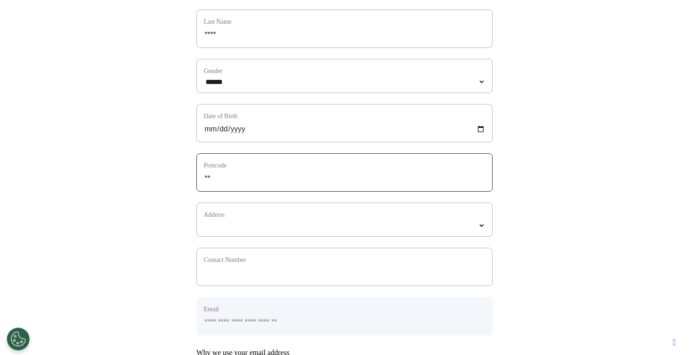
type input "***"
select select
type input "****"
select select
type input "*****"
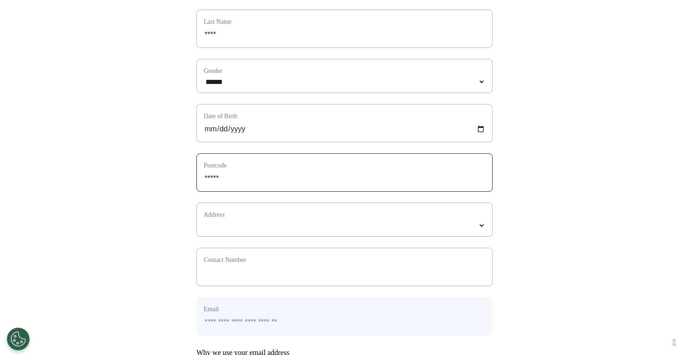
select select
type input "*****"
click at [360, 229] on select "*****" at bounding box center [345, 226] width 282 height 8
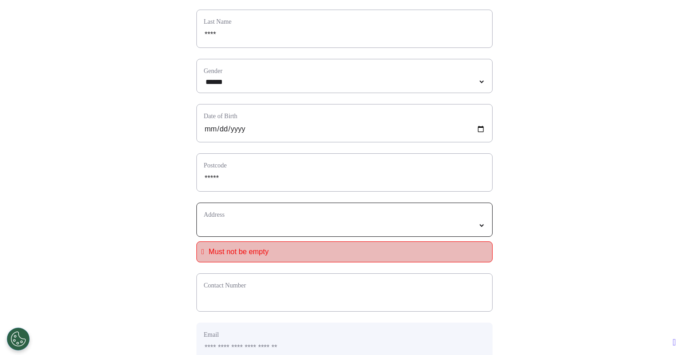
select select
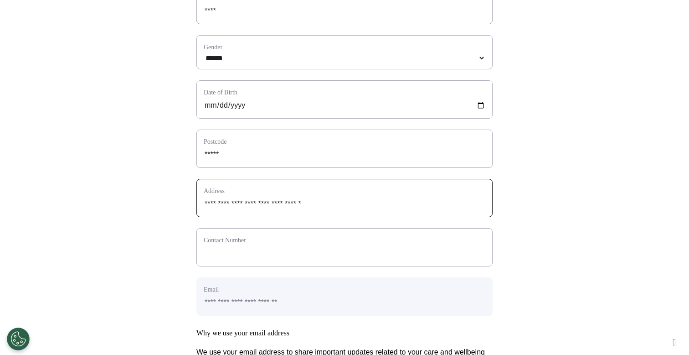
scroll to position [181, 0]
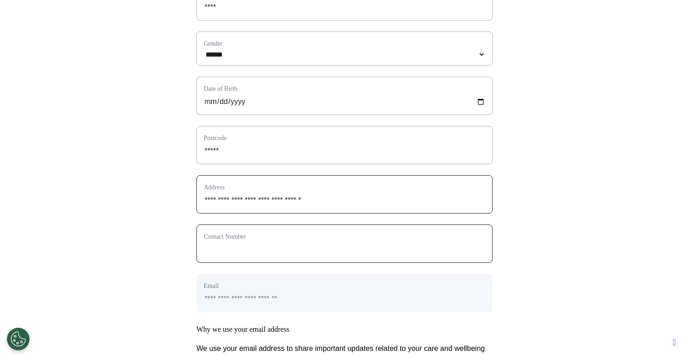
click at [331, 255] on input "phone" at bounding box center [345, 249] width 282 height 12
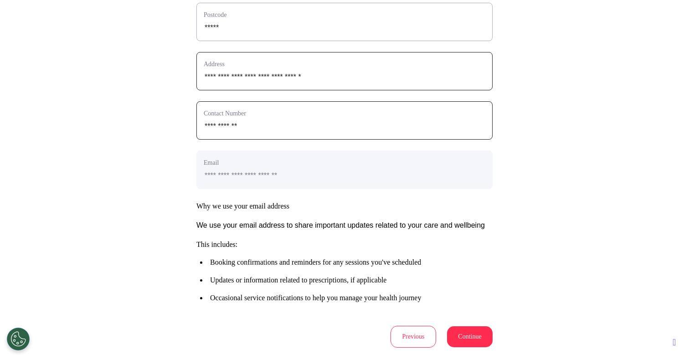
type input "**********"
click at [428, 268] on h3 "This includes: Booking confirmations and reminders for any sessions you've sche…" at bounding box center [344, 271] width 296 height 62
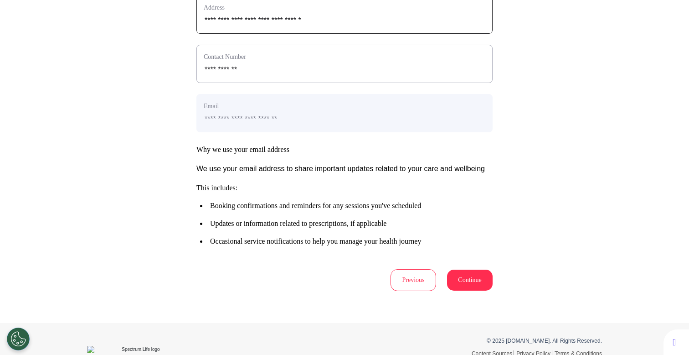
scroll to position [387, 0]
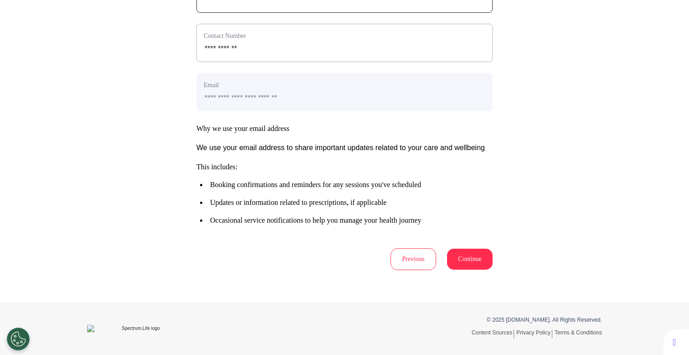
click at [468, 269] on button "Continue" at bounding box center [470, 258] width 46 height 21
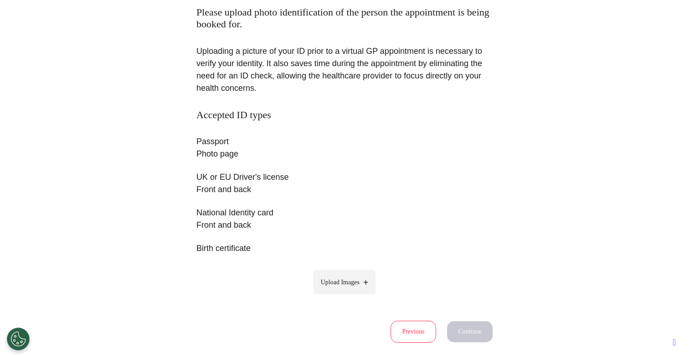
scroll to position [154, 0]
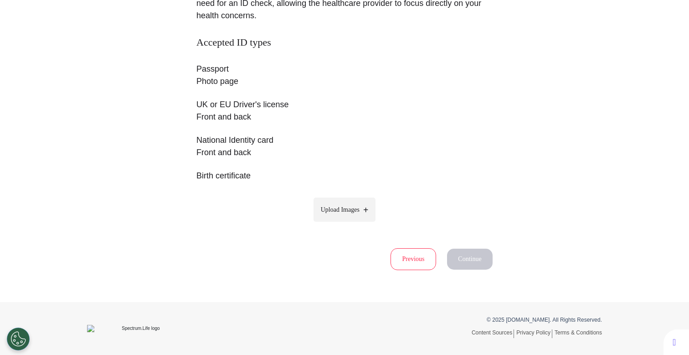
click at [321, 206] on span "Upload Images" at bounding box center [340, 210] width 39 height 10
click at [321, 224] on input "Upload Images" at bounding box center [344, 229] width 87 height 10
type input "**********"
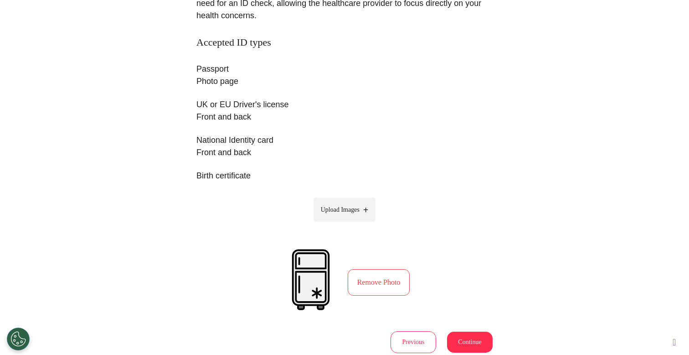
click at [464, 340] on button "Continue" at bounding box center [470, 341] width 46 height 21
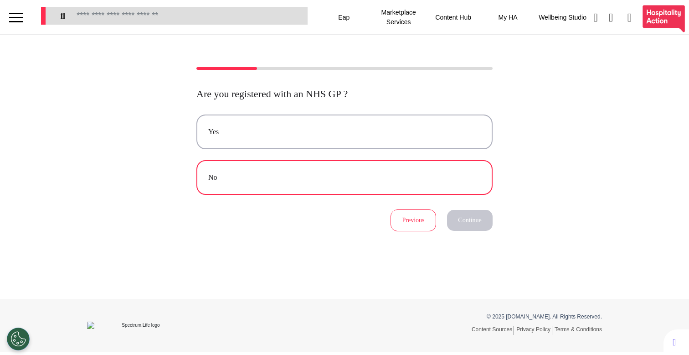
click at [414, 181] on div "No" at bounding box center [344, 177] width 273 height 11
click at [458, 221] on button "Continue" at bounding box center [470, 220] width 46 height 21
click at [409, 183] on div "No" at bounding box center [344, 177] width 273 height 11
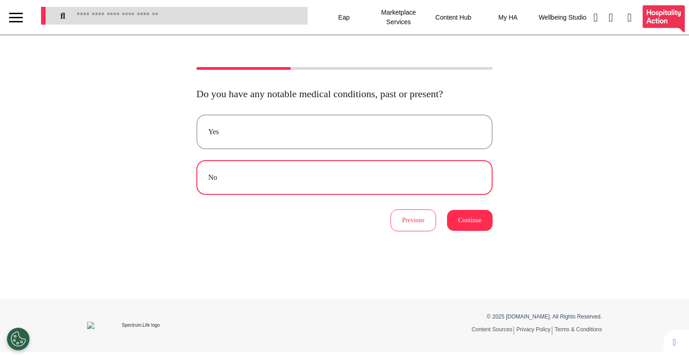
click at [478, 231] on button "Continue" at bounding box center [470, 220] width 46 height 21
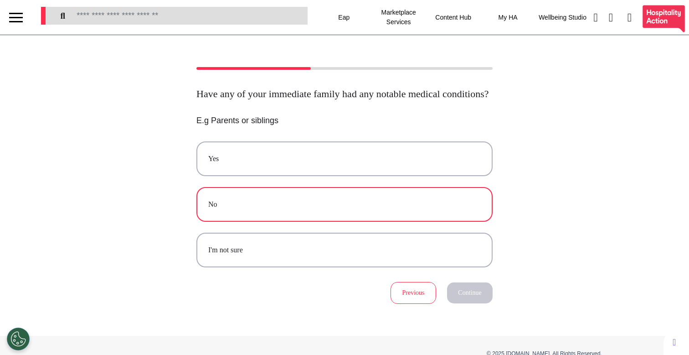
click at [341, 206] on button "No" at bounding box center [344, 204] width 296 height 35
click at [478, 303] on button "Continue" at bounding box center [470, 292] width 46 height 21
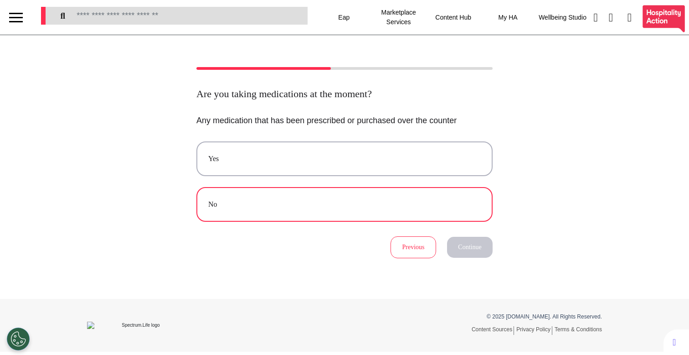
click at [375, 200] on div "No" at bounding box center [344, 204] width 273 height 11
click at [471, 248] on button "Continue" at bounding box center [470, 247] width 46 height 21
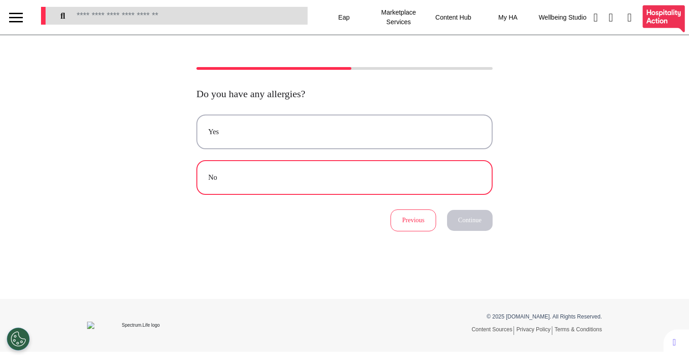
click at [389, 183] on button "No" at bounding box center [344, 177] width 296 height 35
click at [470, 226] on button "Continue" at bounding box center [470, 220] width 46 height 21
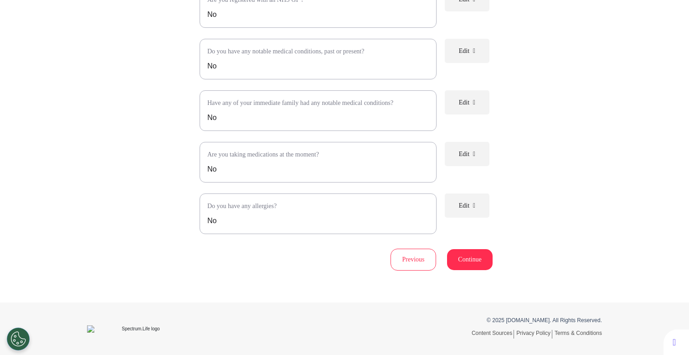
scroll to position [164, 0]
click at [468, 263] on button "Continue" at bounding box center [470, 258] width 46 height 21
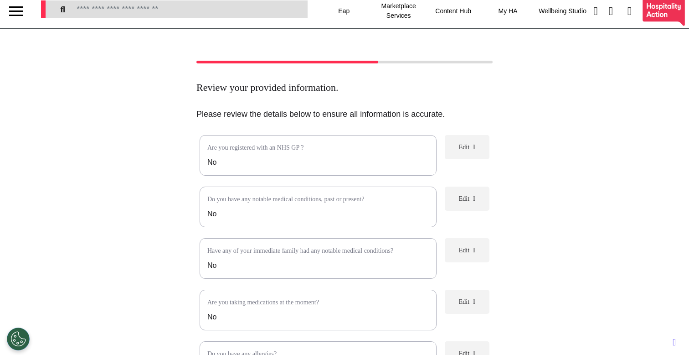
scroll to position [0, 0]
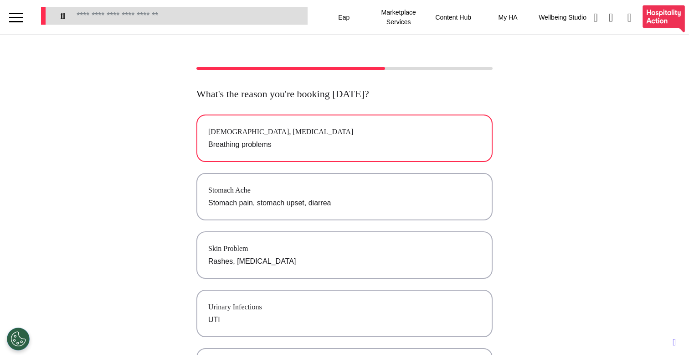
click at [392, 145] on p "Breathing problems" at bounding box center [344, 144] width 273 height 11
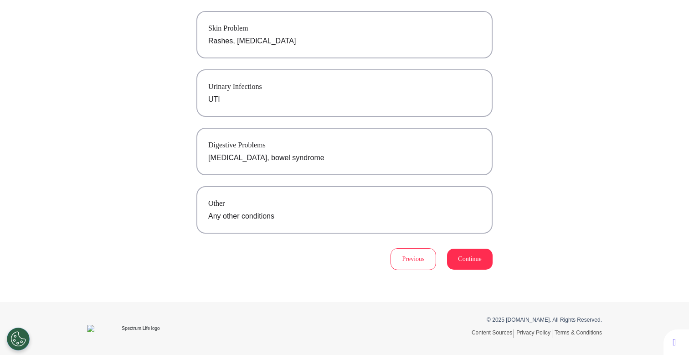
click at [458, 259] on button "Continue" at bounding box center [470, 258] width 46 height 21
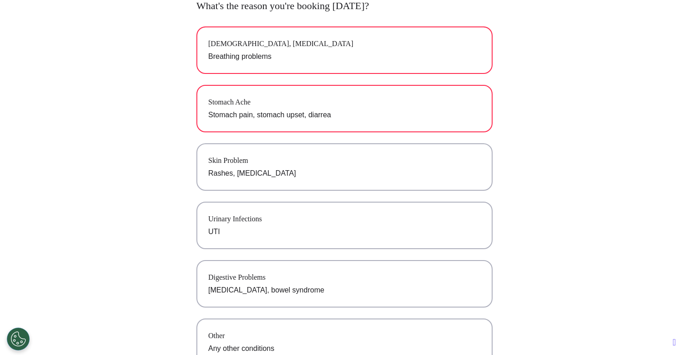
scroll to position [0, 0]
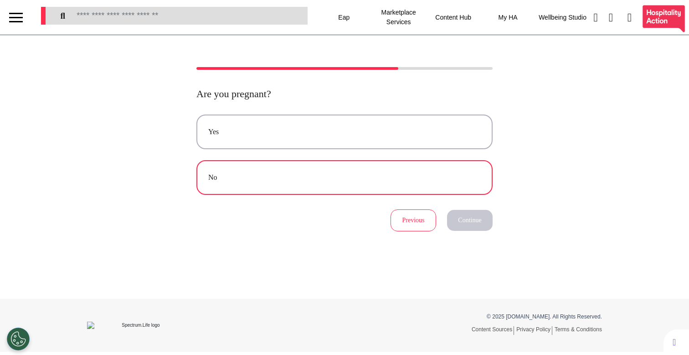
click at [368, 182] on div "No" at bounding box center [344, 177] width 273 height 11
click at [473, 225] on button "Continue" at bounding box center [470, 220] width 46 height 21
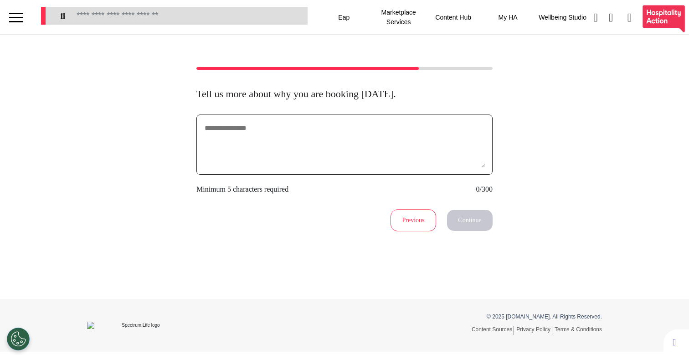
click at [330, 126] on textarea at bounding box center [345, 145] width 282 height 46
type textarea "********"
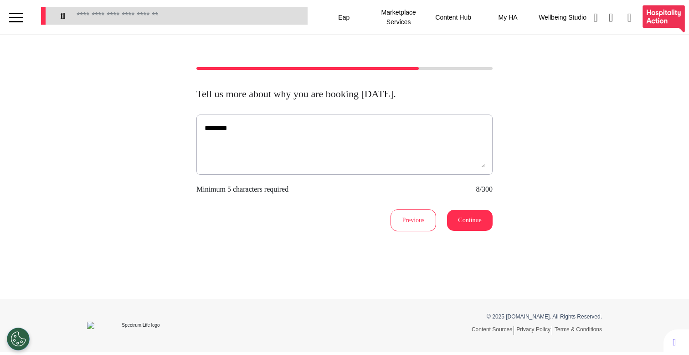
click at [473, 221] on button "Continue" at bounding box center [470, 220] width 46 height 21
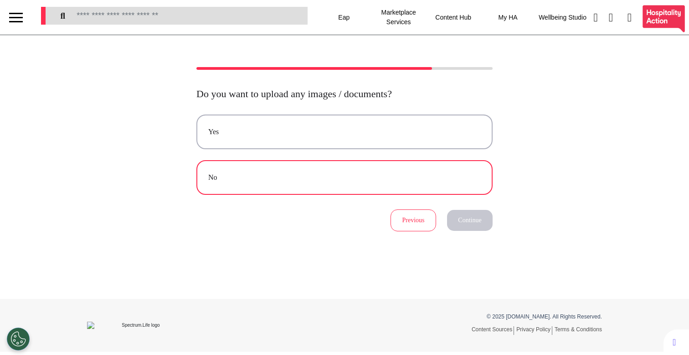
click at [457, 185] on button "No" at bounding box center [344, 177] width 296 height 35
click at [469, 212] on button "Continue" at bounding box center [470, 220] width 46 height 21
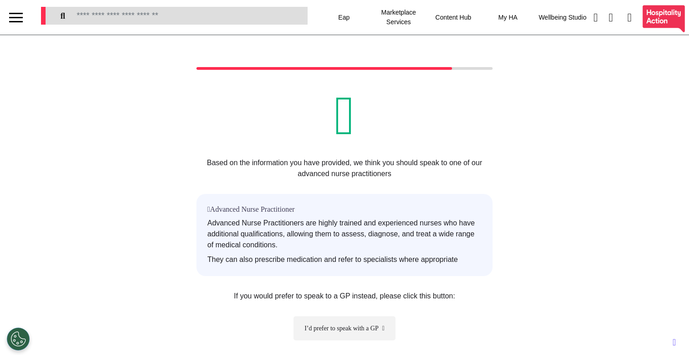
scroll to position [107, 0]
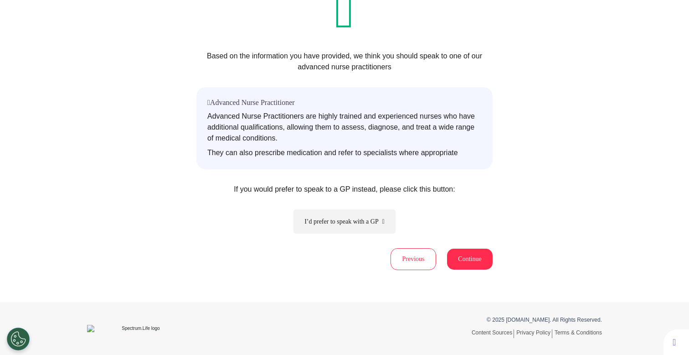
click at [471, 260] on button "Continue" at bounding box center [470, 258] width 46 height 21
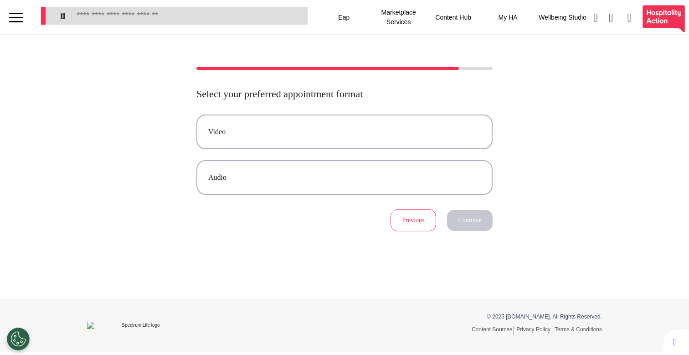
click at [439, 152] on div "Video Audio" at bounding box center [344, 154] width 296 height 80
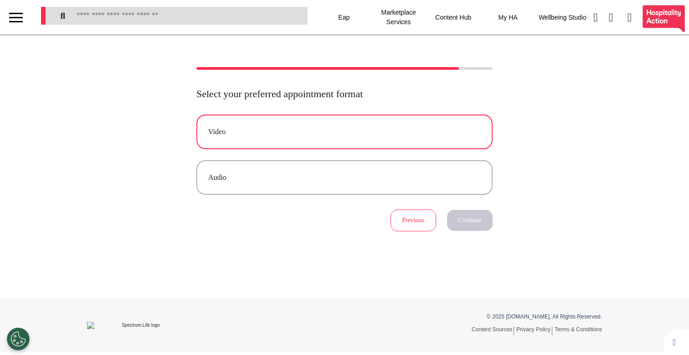
click at [440, 145] on button "Video" at bounding box center [344, 131] width 296 height 35
click at [473, 217] on button "Continue" at bounding box center [470, 220] width 46 height 21
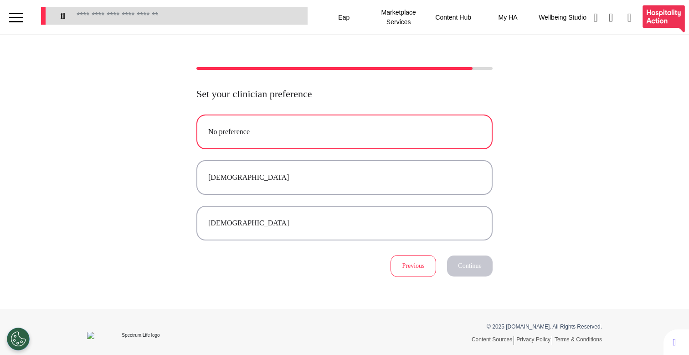
click at [398, 143] on button "No preference" at bounding box center [344, 131] width 296 height 35
click at [483, 272] on button "Continue" at bounding box center [470, 265] width 46 height 21
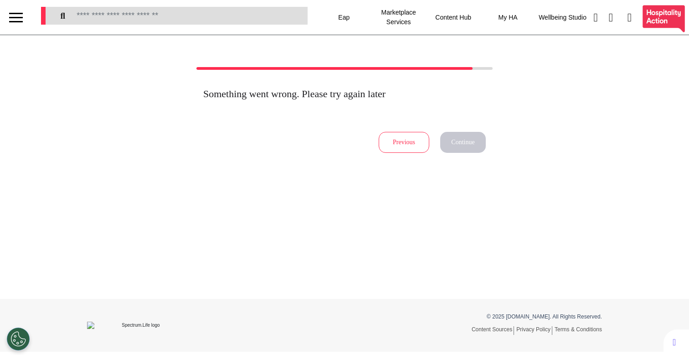
click at [411, 152] on button "Previous" at bounding box center [404, 142] width 51 height 21
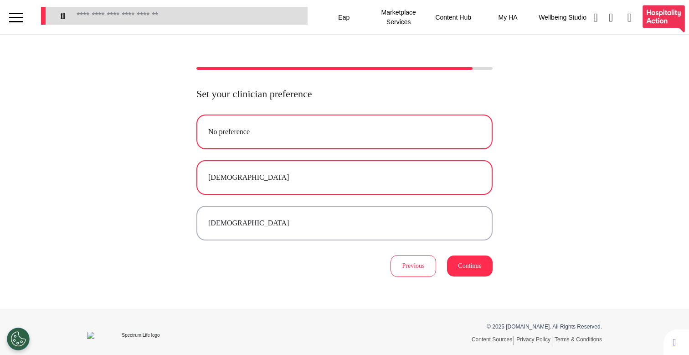
click at [383, 182] on div "[DEMOGRAPHIC_DATA]" at bounding box center [344, 177] width 273 height 11
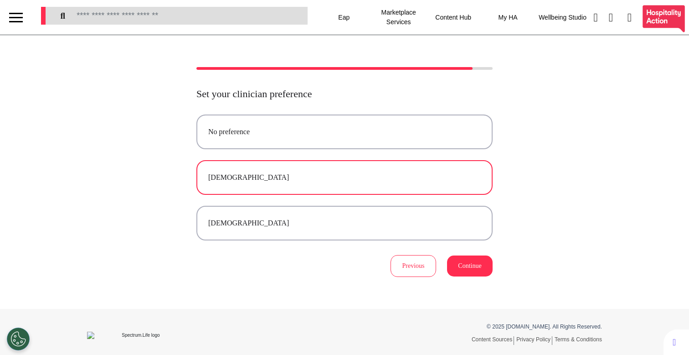
click at [465, 269] on button "Continue" at bounding box center [470, 265] width 46 height 21
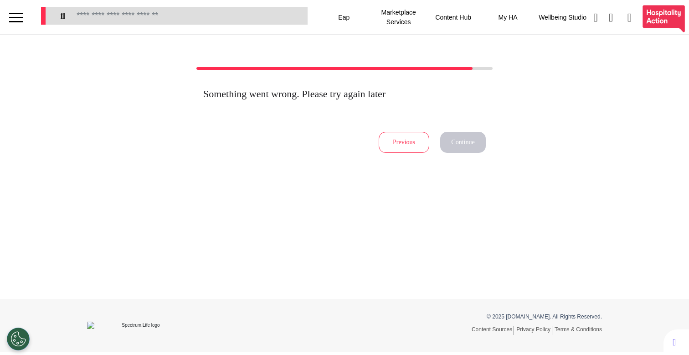
click at [399, 149] on button "Previous" at bounding box center [404, 142] width 51 height 21
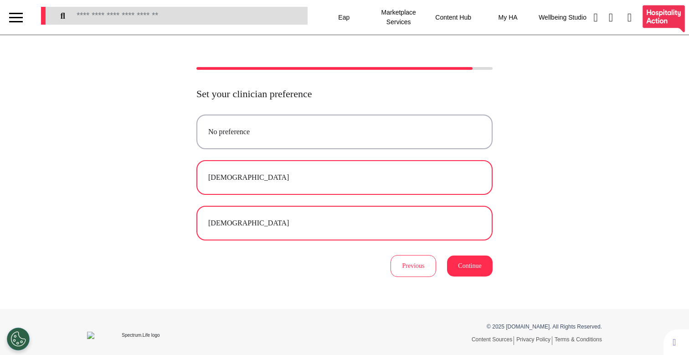
click at [298, 222] on div "[DEMOGRAPHIC_DATA]" at bounding box center [344, 222] width 273 height 11
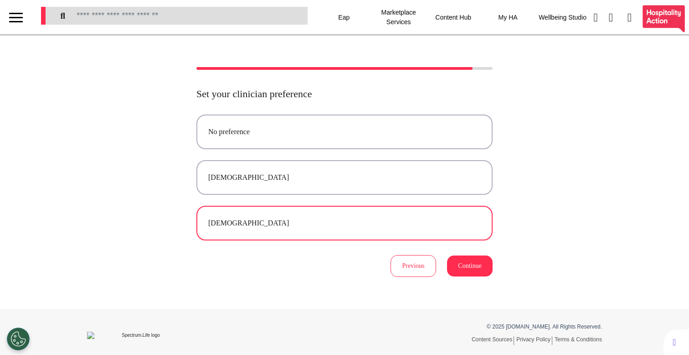
click at [486, 270] on button "Continue" at bounding box center [470, 265] width 46 height 21
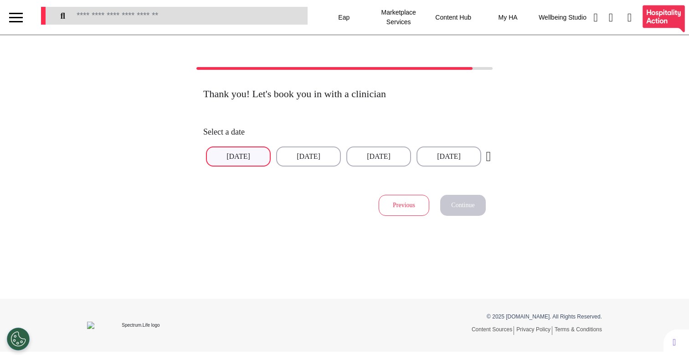
click at [240, 165] on button "[DATE]" at bounding box center [238, 156] width 65 height 20
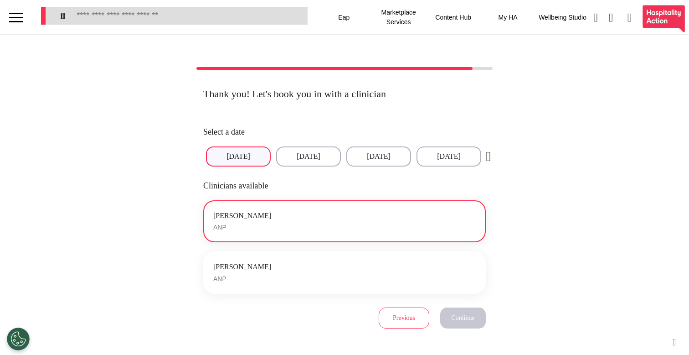
click at [274, 232] on button "[PERSON_NAME] ANP" at bounding box center [344, 221] width 283 height 42
click at [459, 314] on span "Continue" at bounding box center [462, 317] width 23 height 7
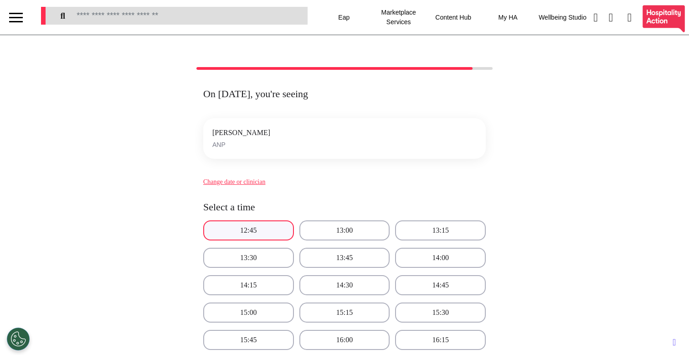
click at [262, 236] on button "12:45" at bounding box center [248, 230] width 91 height 20
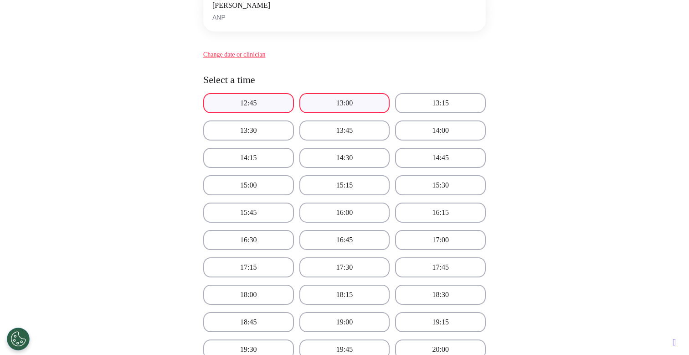
scroll to position [445, 0]
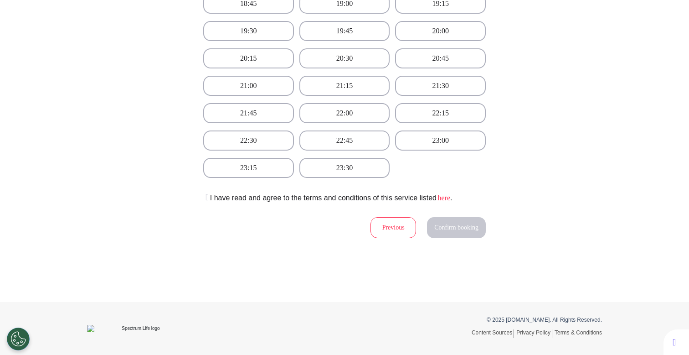
click at [207, 197] on icon at bounding box center [205, 196] width 5 height 9
click at [466, 234] on button "Confirm booking" at bounding box center [456, 227] width 59 height 21
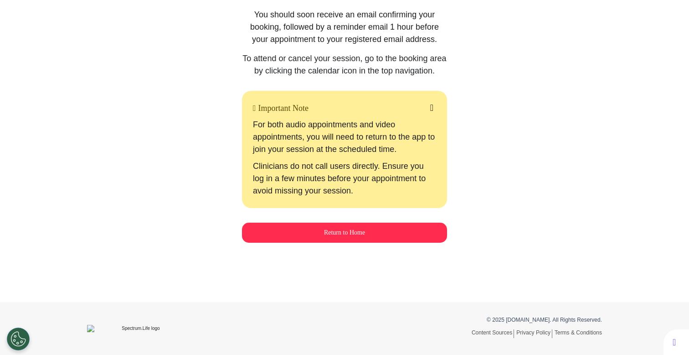
scroll to position [161, 0]
click at [355, 237] on button "Return to Home" at bounding box center [344, 232] width 205 height 20
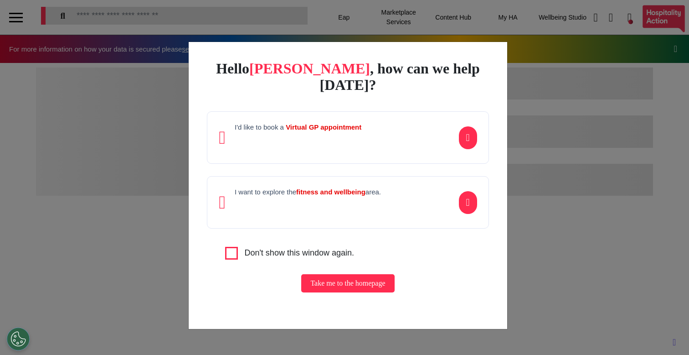
scroll to position [0, 344]
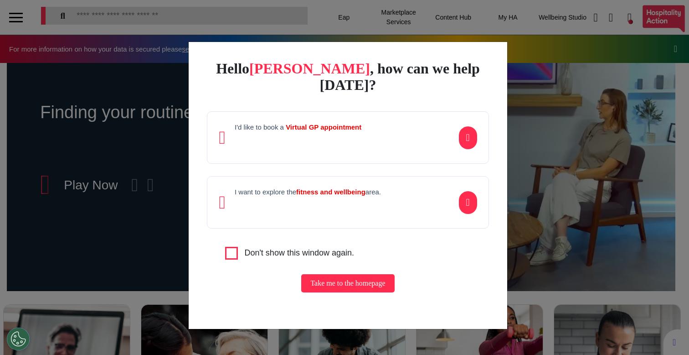
click at [104, 179] on div "Hello [PERSON_NAME] , how can we help [DATE]? I'd like to book a Virtual GP app…" at bounding box center [344, 177] width 689 height 355
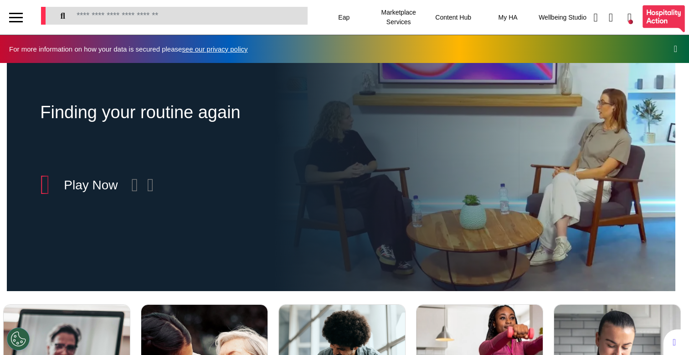
scroll to position [293, 0]
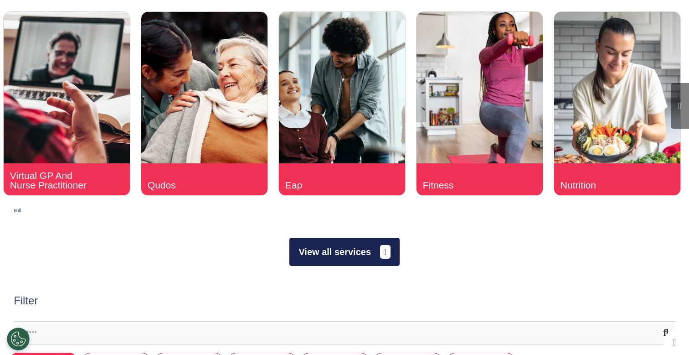
click at [356, 259] on button "View all services" at bounding box center [344, 251] width 110 height 28
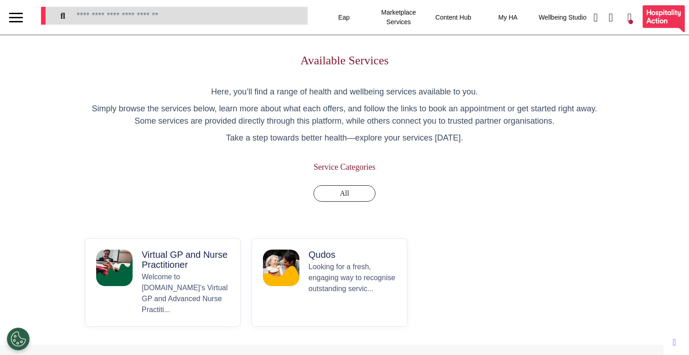
click at [155, 292] on p "Welcome to [DOMAIN_NAME]’s Virtual GP and Advanced Nurse Practiti..." at bounding box center [186, 293] width 88 height 44
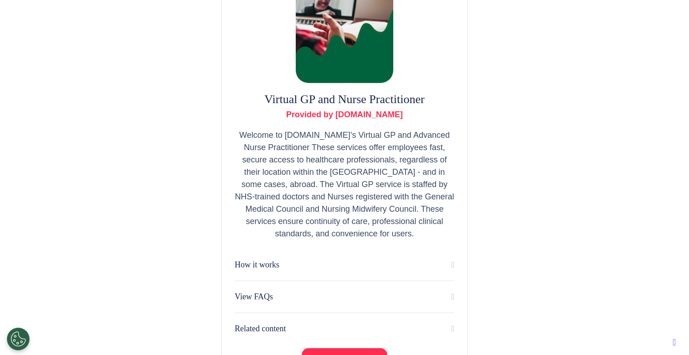
scroll to position [182, 0]
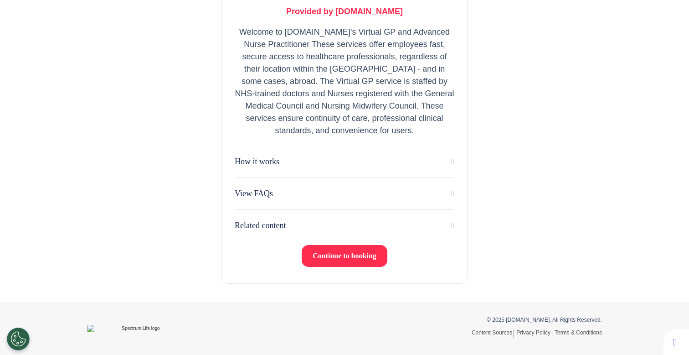
click at [332, 257] on span "Continue to booking" at bounding box center [345, 256] width 64 height 8
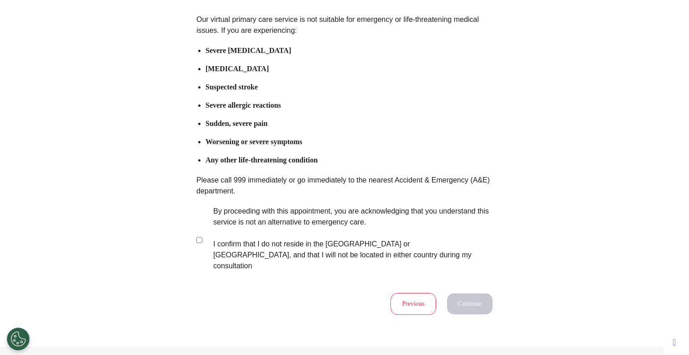
scroll to position [134, 0]
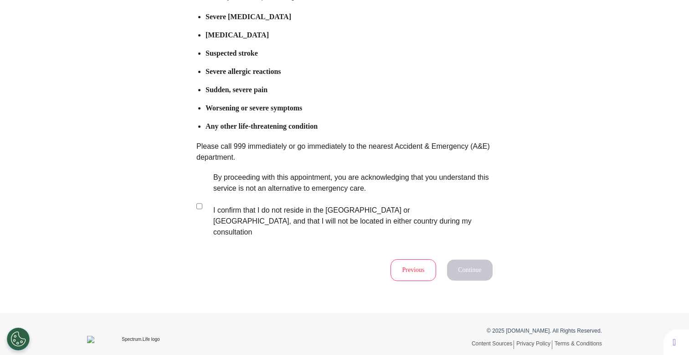
click at [280, 183] on label "By proceeding with this appointment, you are acknowledging that you understand …" at bounding box center [346, 205] width 285 height 66
click at [460, 259] on button "Continue" at bounding box center [470, 269] width 46 height 21
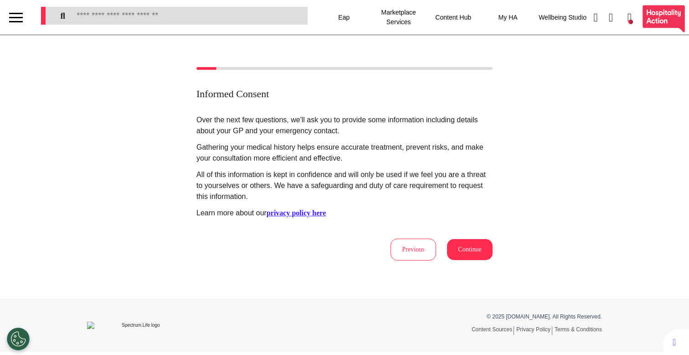
click at [468, 244] on button "Continue" at bounding box center [470, 249] width 46 height 21
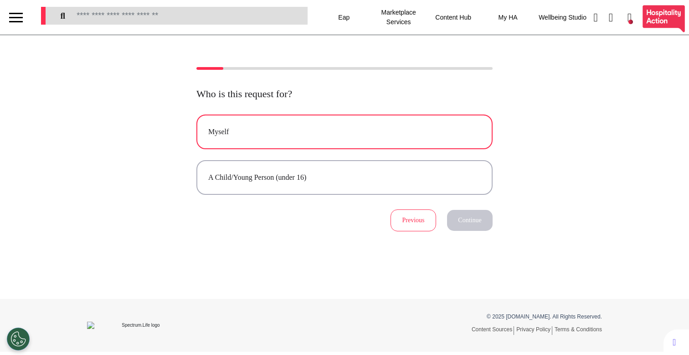
click at [382, 146] on button "Myself" at bounding box center [344, 131] width 296 height 35
click at [461, 222] on button "Continue" at bounding box center [470, 220] width 46 height 21
select select "******"
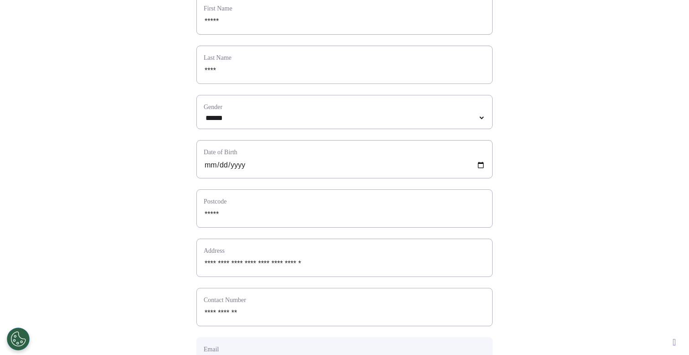
scroll to position [408, 0]
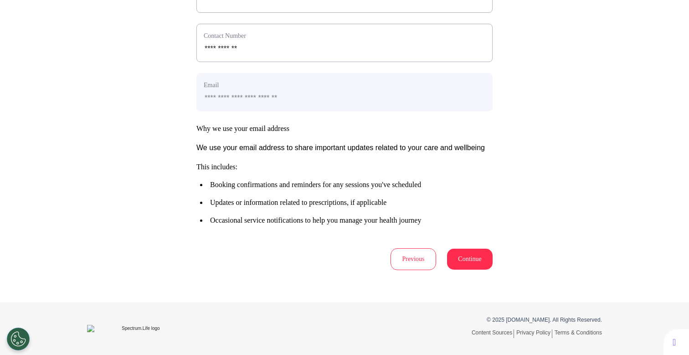
click at [467, 260] on button "Continue" at bounding box center [470, 258] width 46 height 21
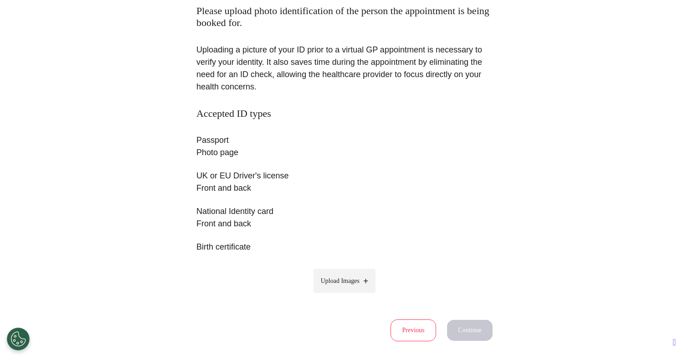
scroll to position [154, 0]
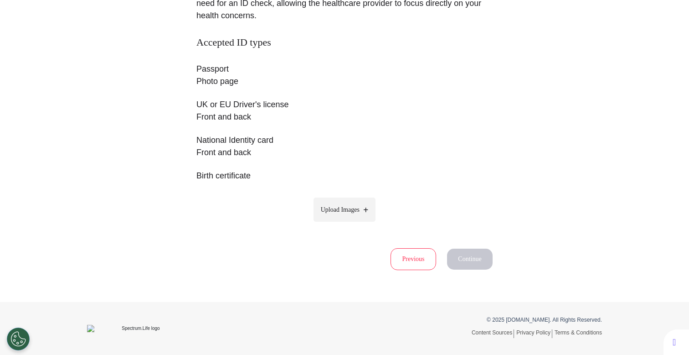
click at [361, 213] on label "Upload Images" at bounding box center [345, 209] width 62 height 24
click at [361, 224] on input "Upload Images" at bounding box center [344, 229] width 87 height 10
type input "**********"
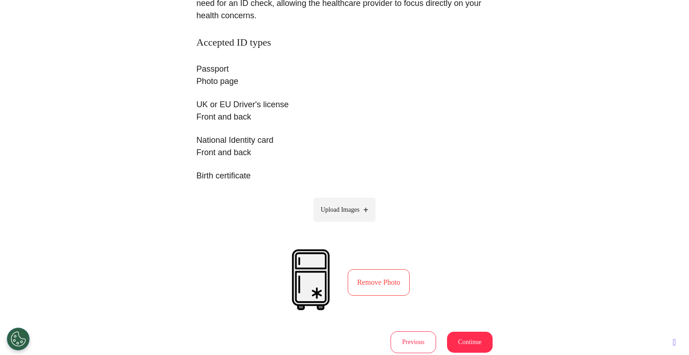
click at [470, 332] on button "Continue" at bounding box center [470, 341] width 46 height 21
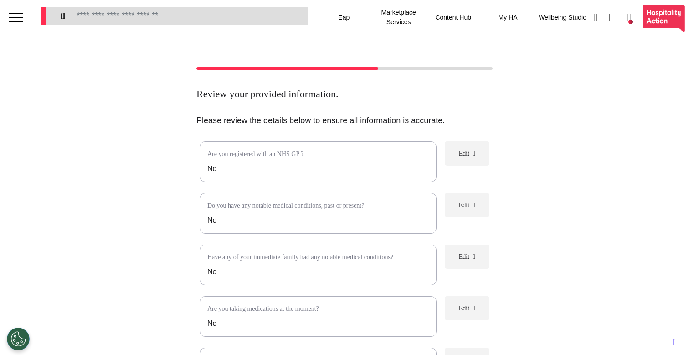
scroll to position [164, 0]
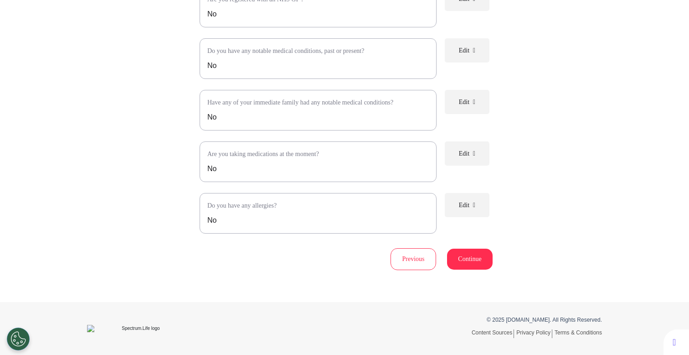
click at [456, 243] on div "Are you registered with an NHS GP ? No Edit Do you have any notable medical con…" at bounding box center [344, 128] width 296 height 283
click at [464, 258] on button "Continue" at bounding box center [470, 258] width 46 height 21
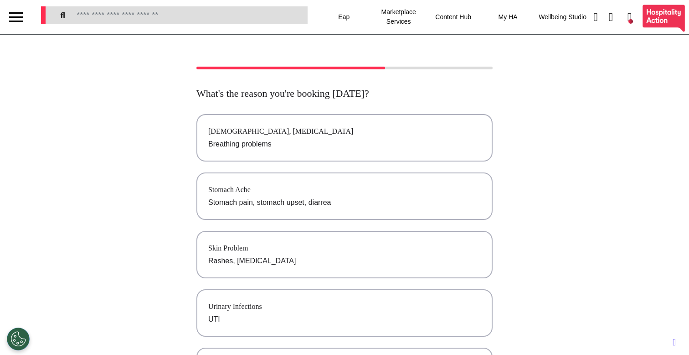
scroll to position [0, 0]
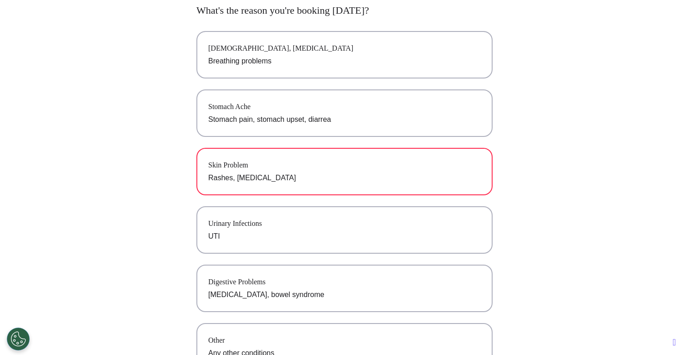
click at [319, 171] on button "Skin Problem Rashes, [MEDICAL_DATA]" at bounding box center [344, 171] width 296 height 47
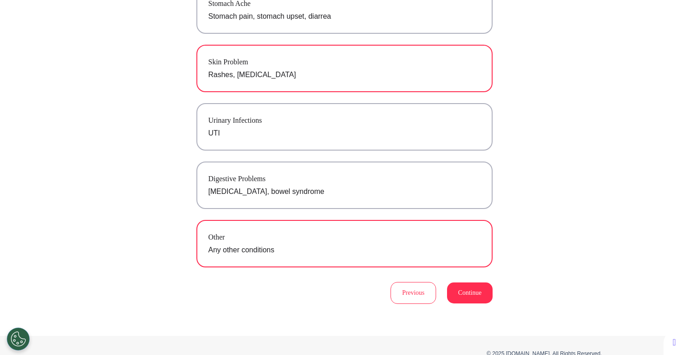
scroll to position [220, 0]
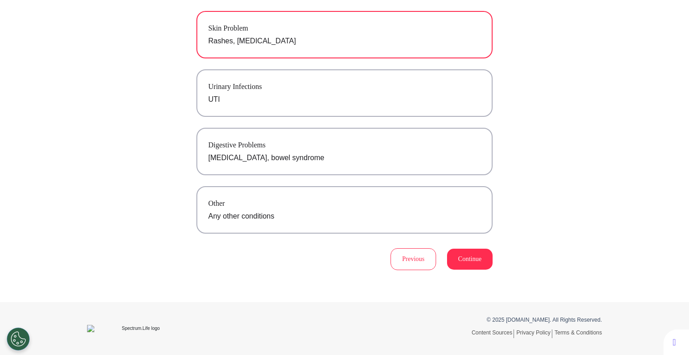
click at [467, 259] on button "Continue" at bounding box center [470, 258] width 46 height 21
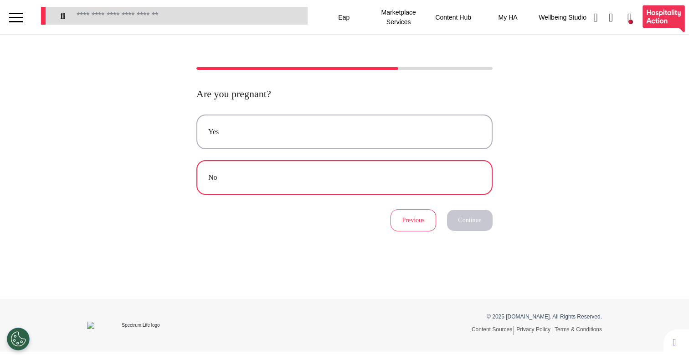
click at [440, 181] on div "No" at bounding box center [344, 177] width 273 height 11
click at [476, 223] on button "Continue" at bounding box center [470, 220] width 46 height 21
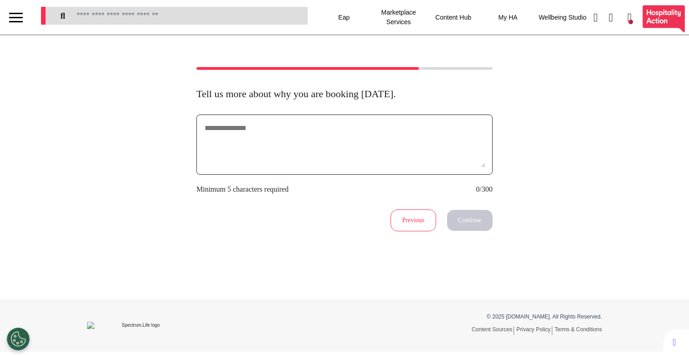
click at [362, 127] on textarea at bounding box center [345, 145] width 282 height 46
type textarea "********"
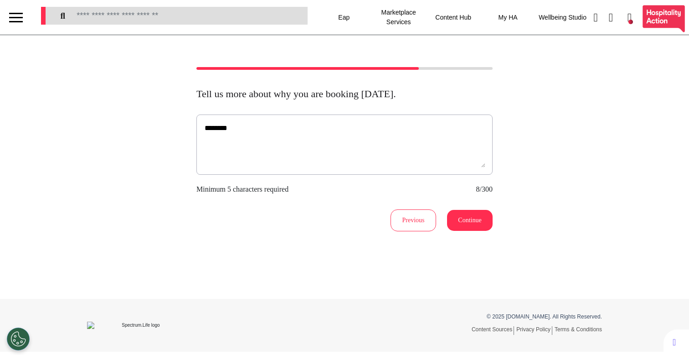
click at [480, 228] on button "Continue" at bounding box center [470, 220] width 46 height 21
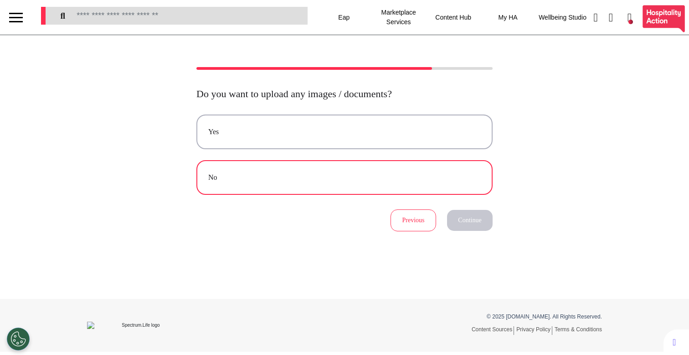
click at [306, 184] on button "No" at bounding box center [344, 177] width 296 height 35
click at [466, 221] on button "Continue" at bounding box center [470, 220] width 46 height 21
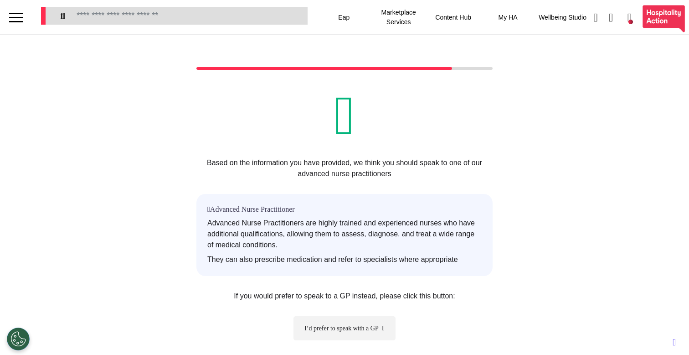
scroll to position [107, 0]
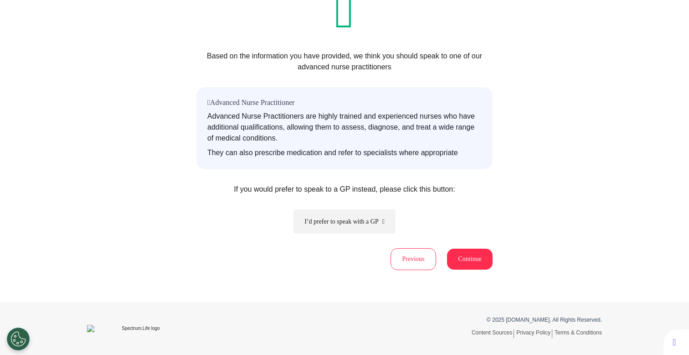
click at [464, 262] on button "Continue" at bounding box center [470, 258] width 46 height 21
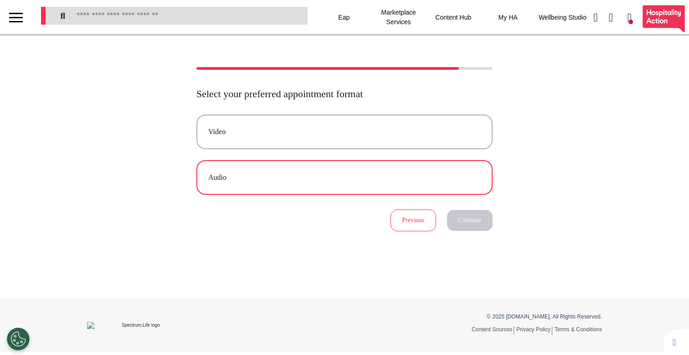
click at [376, 184] on button "Audio" at bounding box center [344, 177] width 296 height 35
click at [469, 214] on button "Continue" at bounding box center [470, 220] width 46 height 21
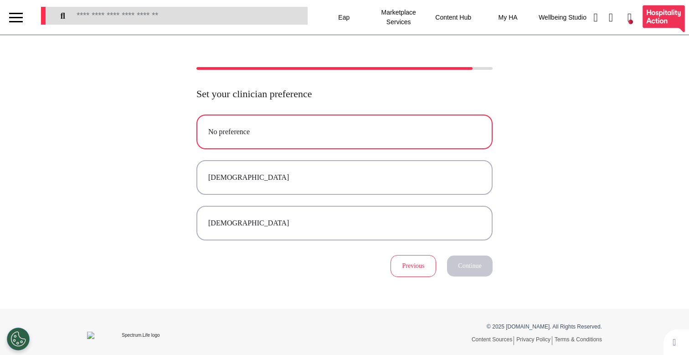
click at [408, 141] on button "No preference" at bounding box center [344, 131] width 296 height 35
click at [460, 275] on button "Continue" at bounding box center [470, 265] width 46 height 21
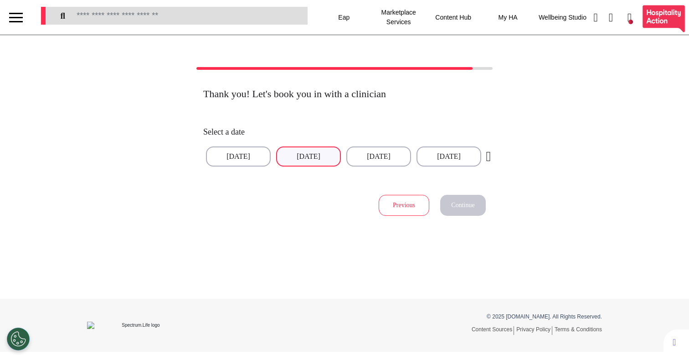
click at [323, 161] on button "[DATE]" at bounding box center [308, 156] width 65 height 20
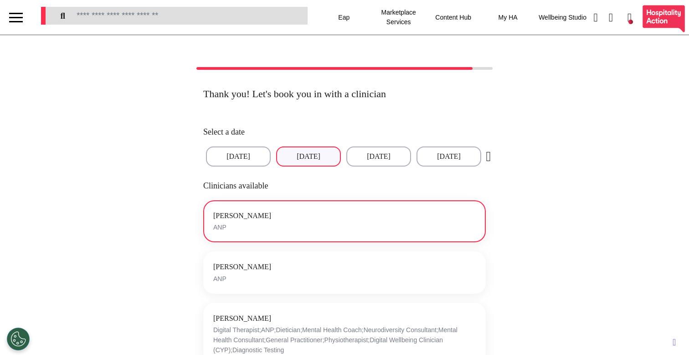
click at [320, 213] on button "[PERSON_NAME] ANP" at bounding box center [344, 221] width 283 height 42
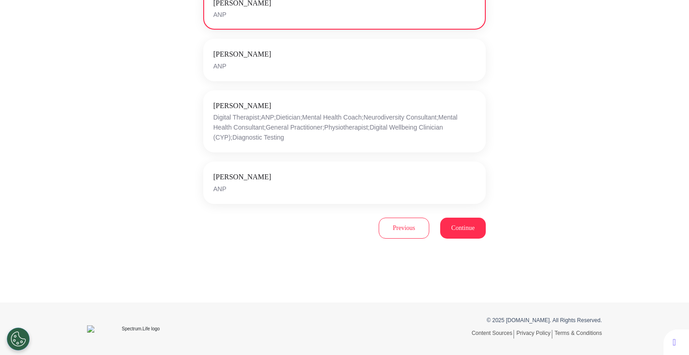
click at [452, 227] on span "Continue" at bounding box center [462, 227] width 23 height 7
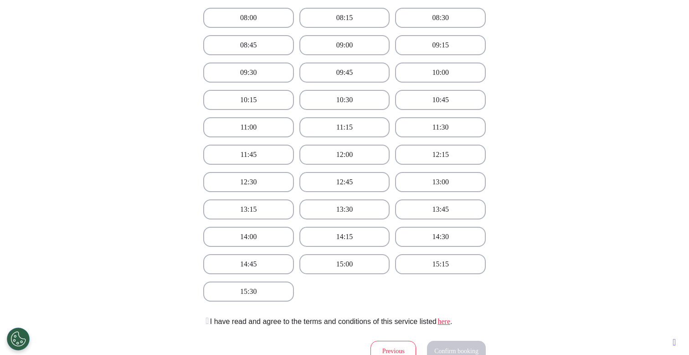
scroll to position [232, 0]
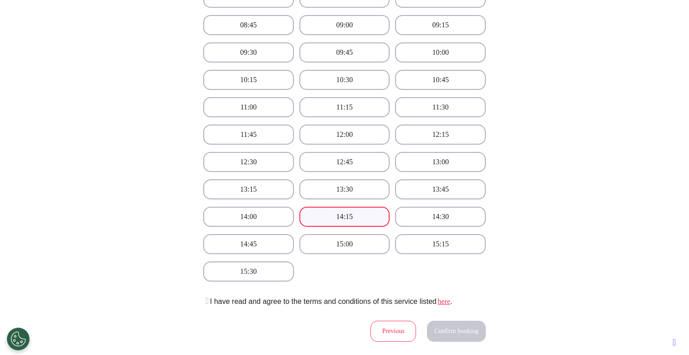
click at [341, 218] on button "14:15" at bounding box center [344, 217] width 91 height 20
click at [210, 300] on button at bounding box center [206, 301] width 7 height 11
click at [444, 336] on button "Confirm booking" at bounding box center [456, 330] width 59 height 21
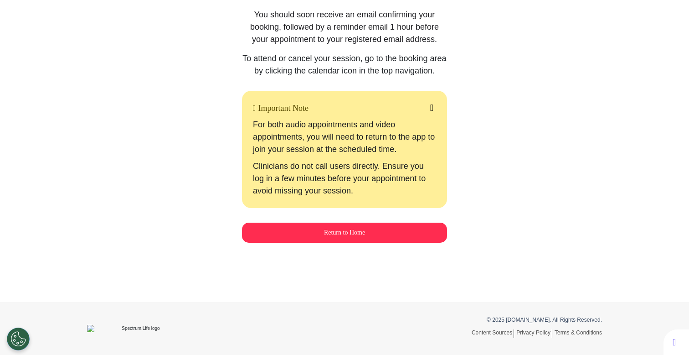
click at [251, 235] on button "Return to Home" at bounding box center [344, 232] width 205 height 20
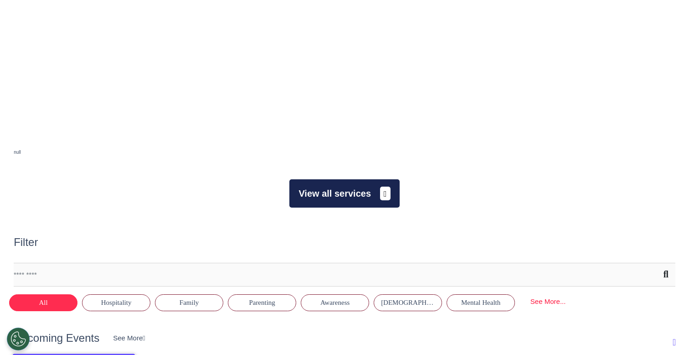
scroll to position [263, 0]
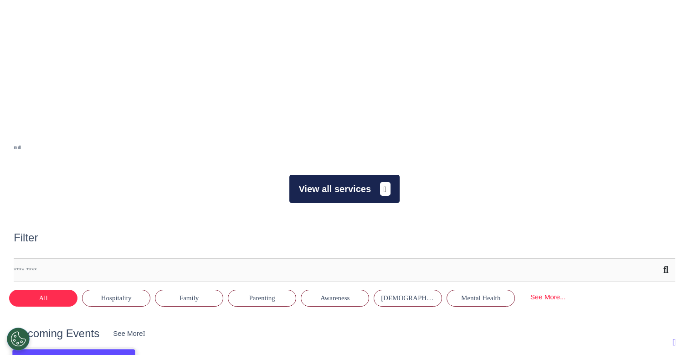
click at [344, 194] on button "View all services" at bounding box center [344, 189] width 110 height 28
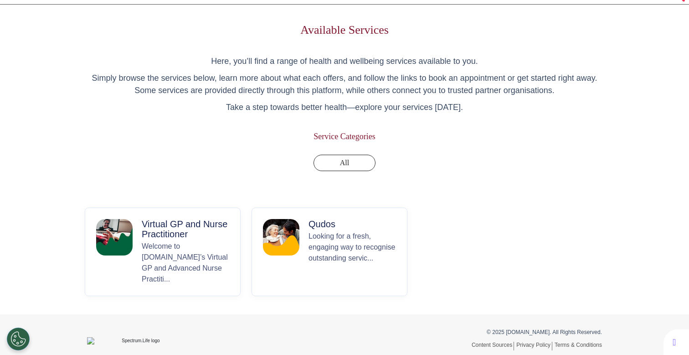
scroll to position [43, 0]
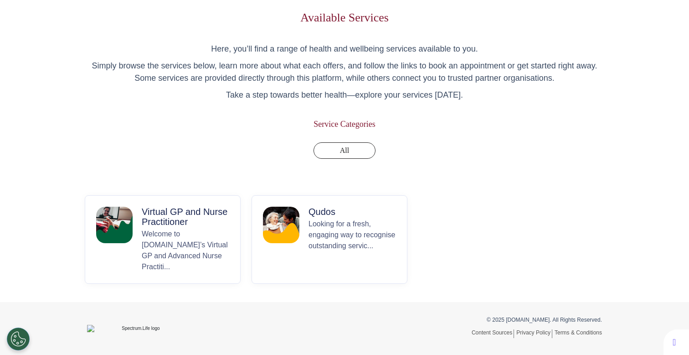
click at [174, 233] on p "Welcome to [DOMAIN_NAME]’s Virtual GP and Advanced Nurse Practiti..." at bounding box center [186, 250] width 88 height 44
